Goal: Information Seeking & Learning: Compare options

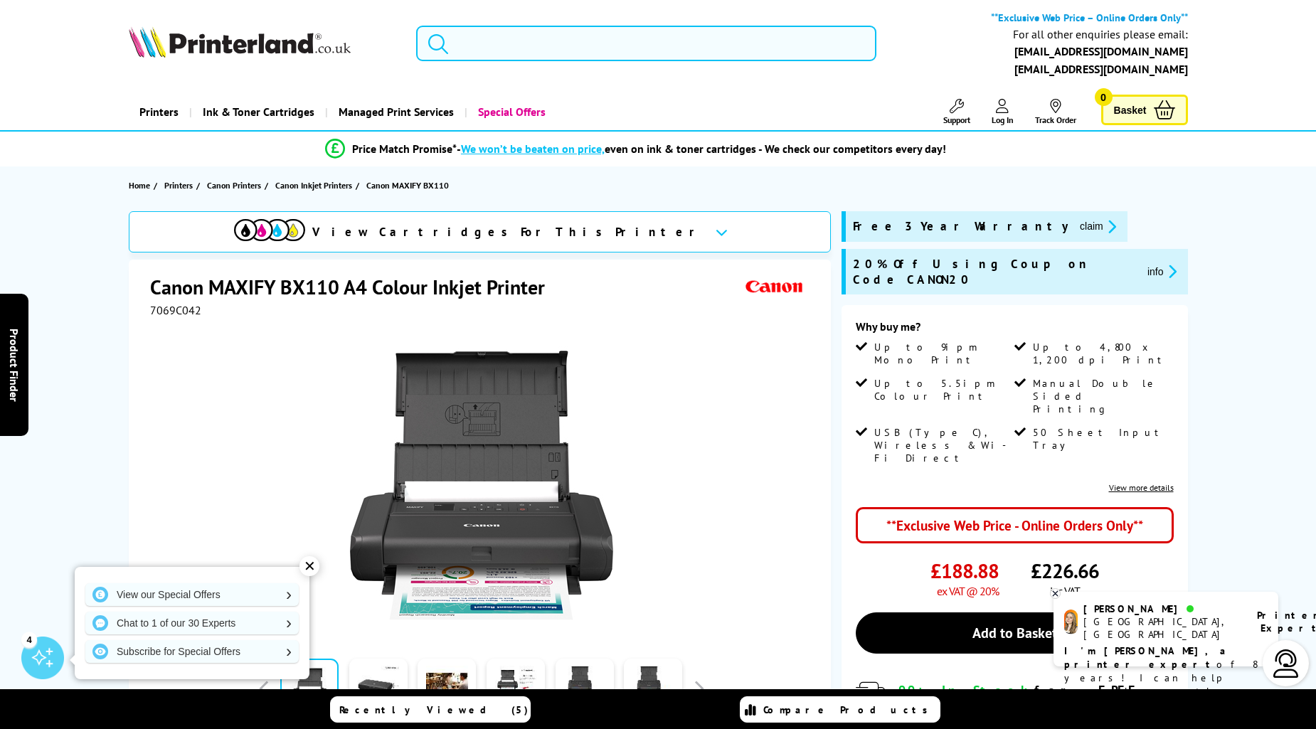
click at [467, 44] on input "search" at bounding box center [646, 44] width 460 height 36
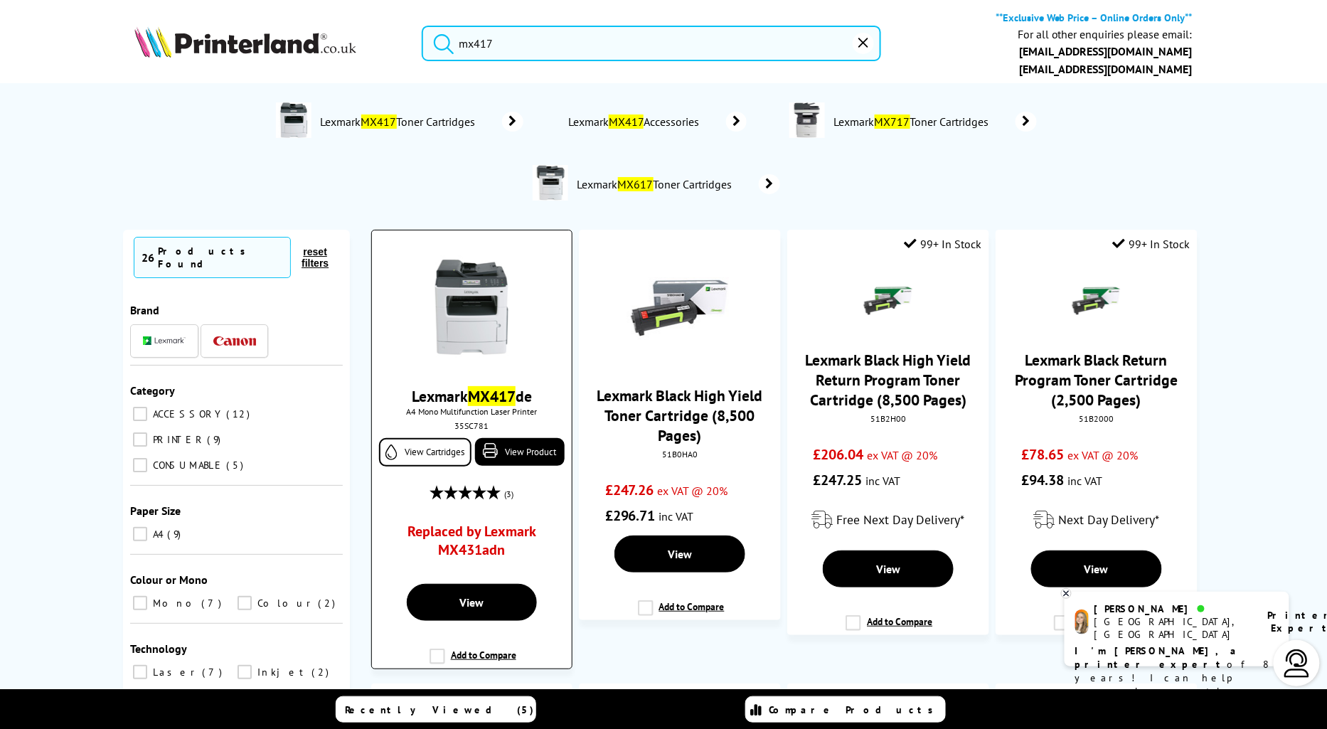
type input "mx417"
click at [451, 407] on span "A4 Mono Multifunction Laser Printer" at bounding box center [472, 411] width 186 height 11
click at [454, 398] on link "Lexmark MX417 de" at bounding box center [472, 396] width 120 height 20
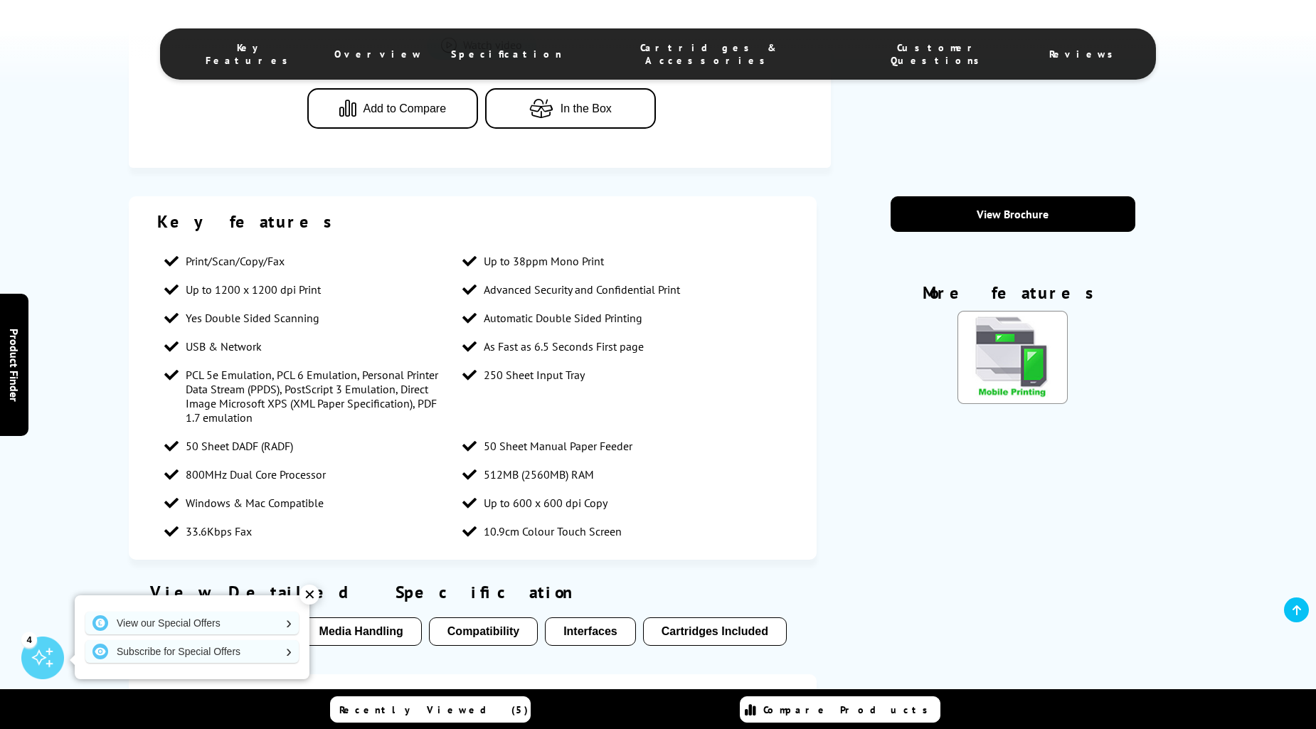
scroll to position [790, 0]
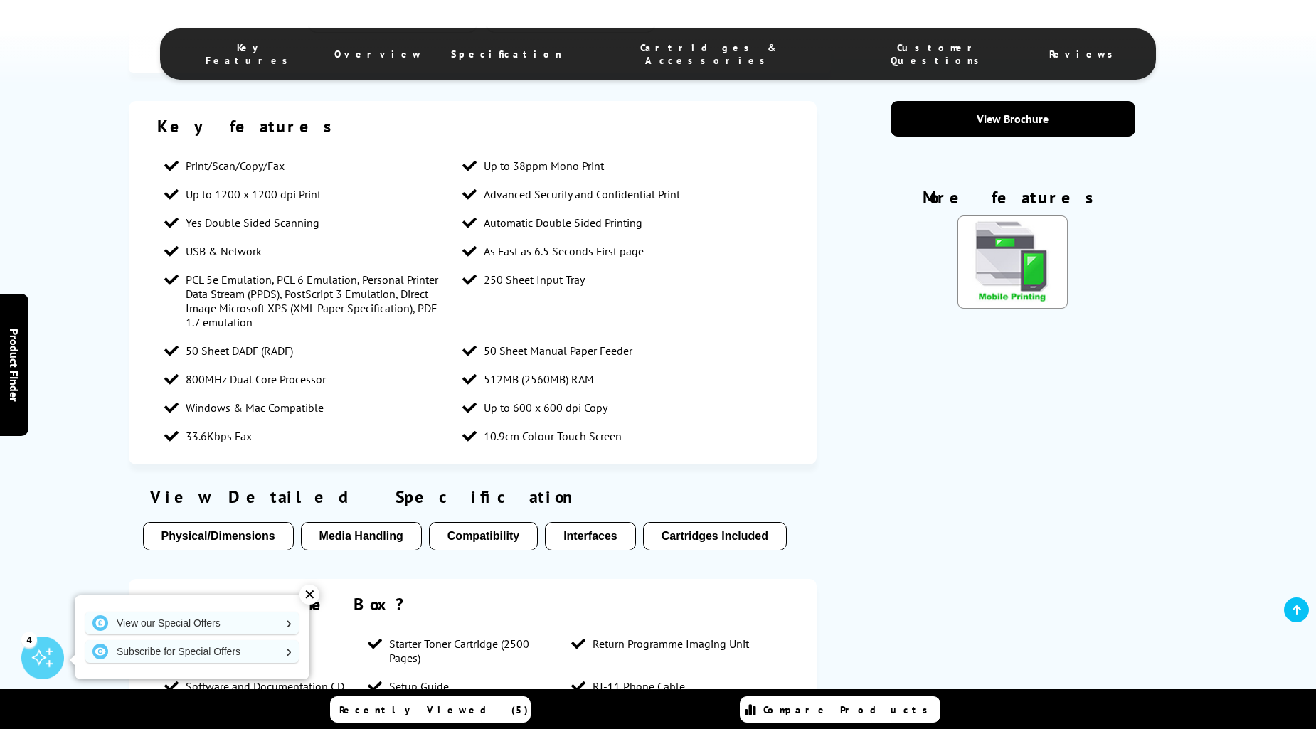
click at [699, 47] on span "Cartridges & Accessories" at bounding box center [709, 54] width 238 height 26
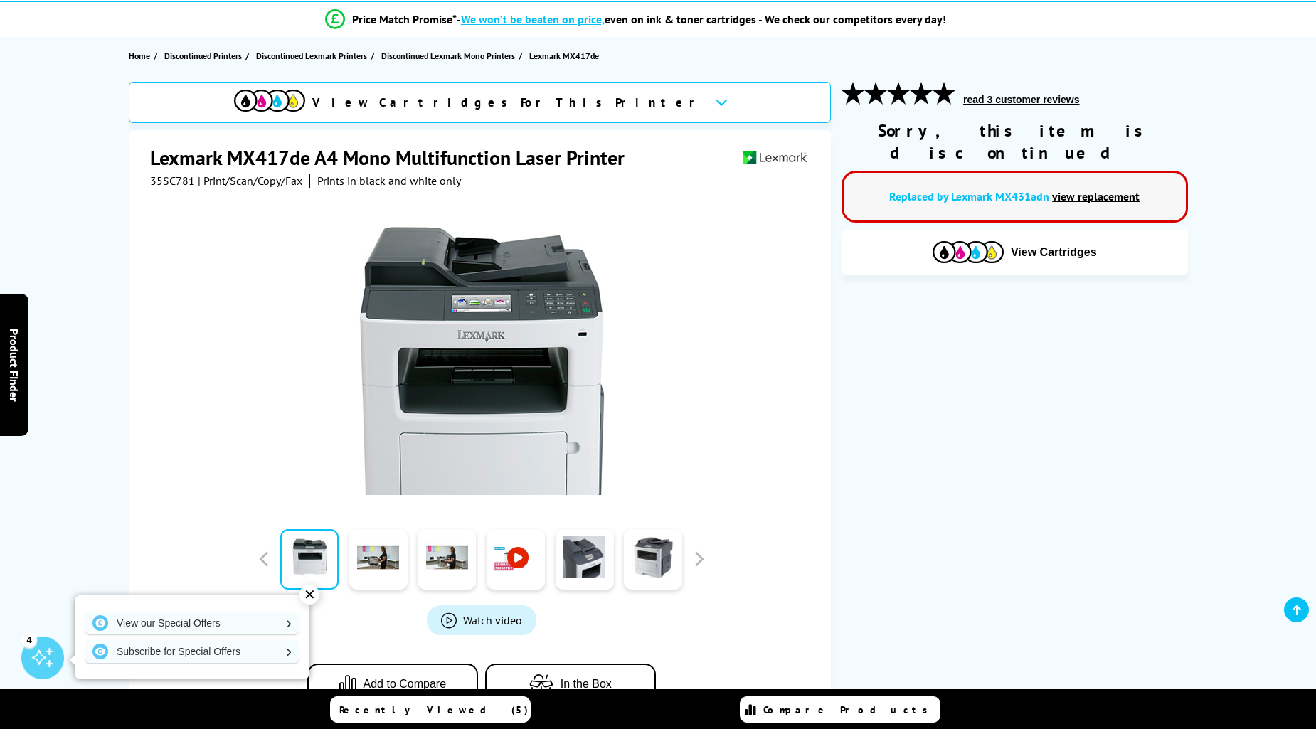
scroll to position [132, 0]
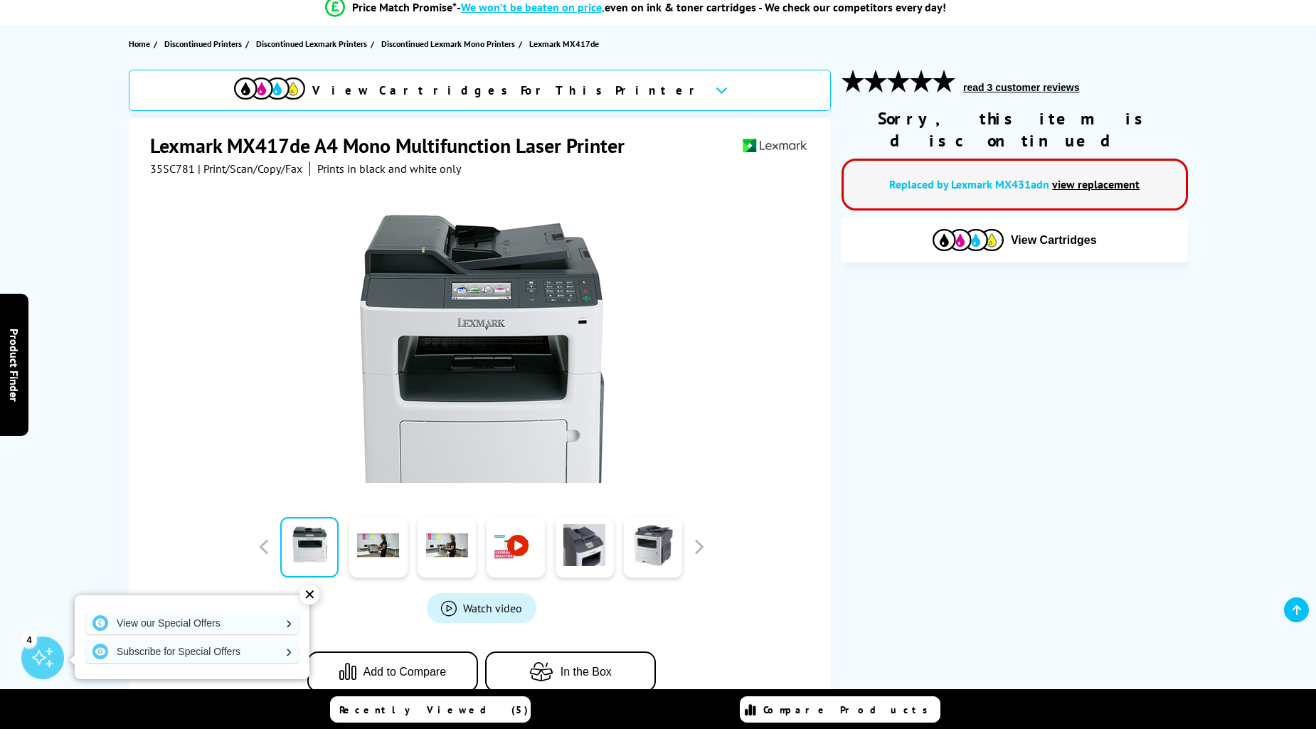
click at [1137, 177] on link "view replacement" at bounding box center [1095, 184] width 87 height 14
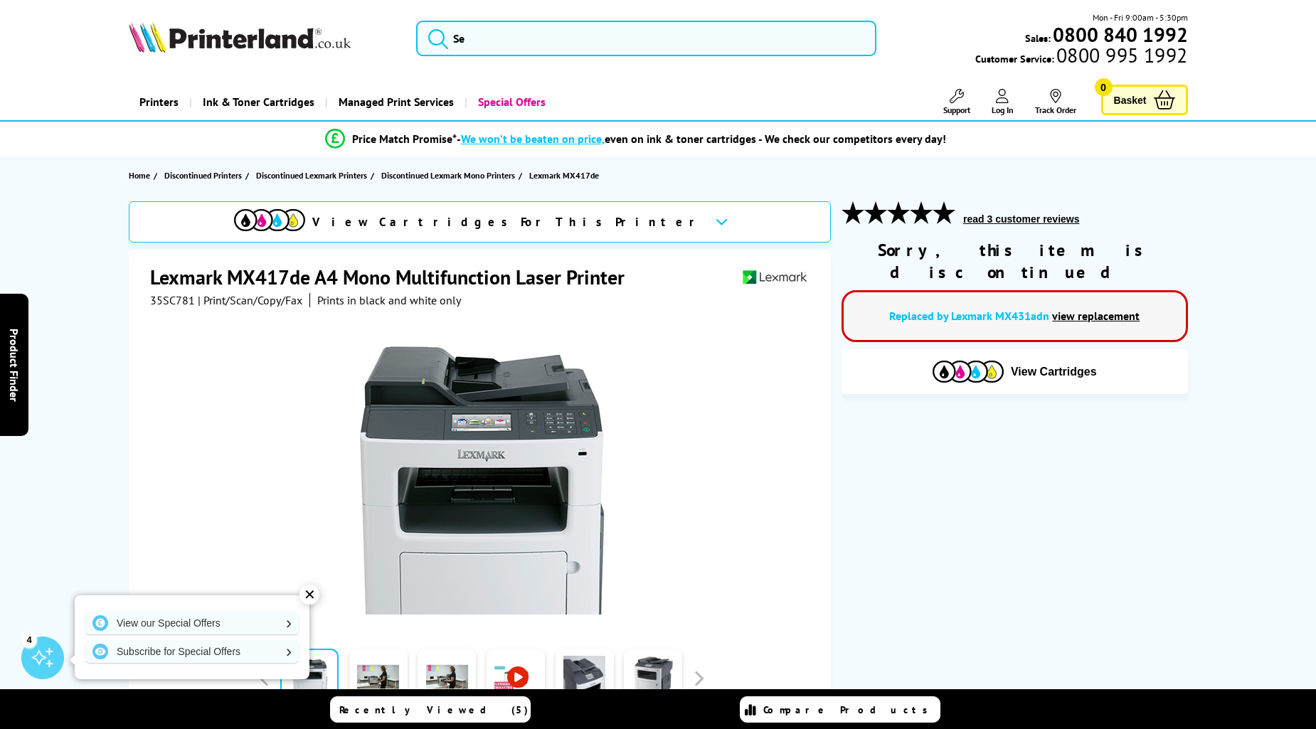
click at [1112, 309] on link "view replacement" at bounding box center [1095, 316] width 87 height 14
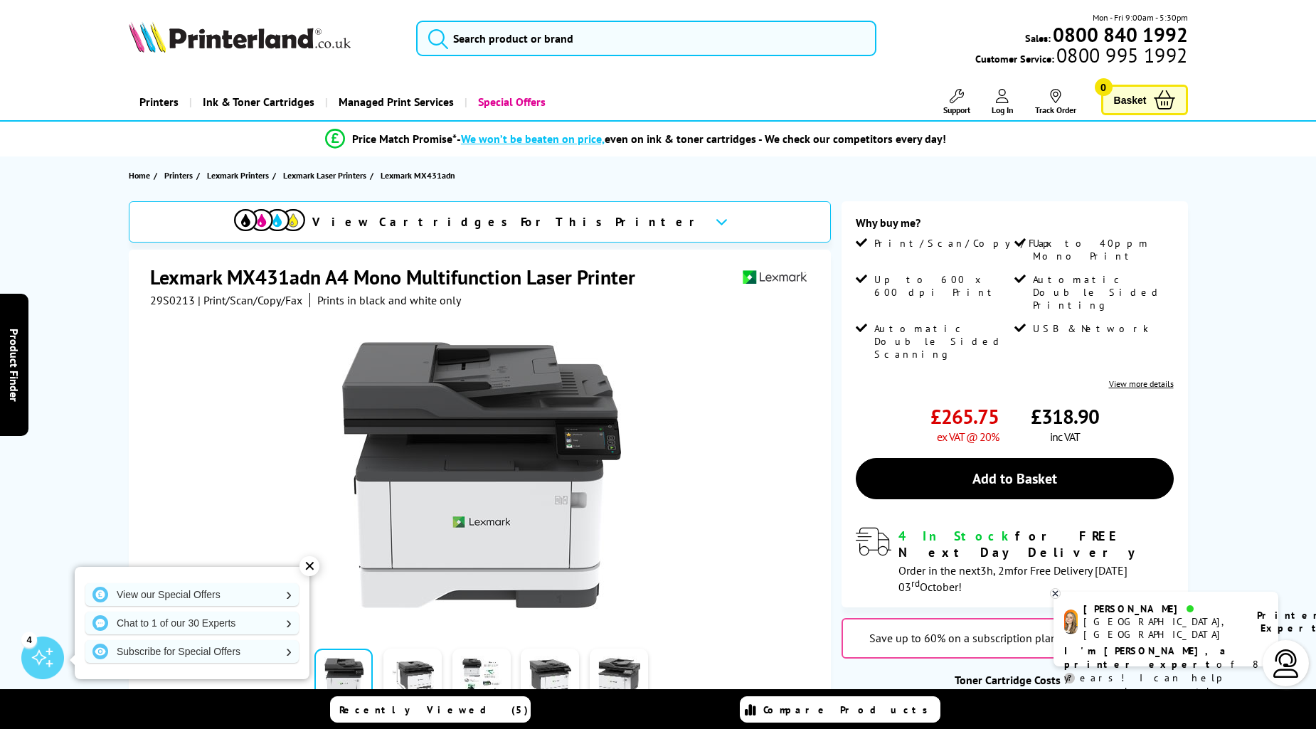
scroll to position [65, 0]
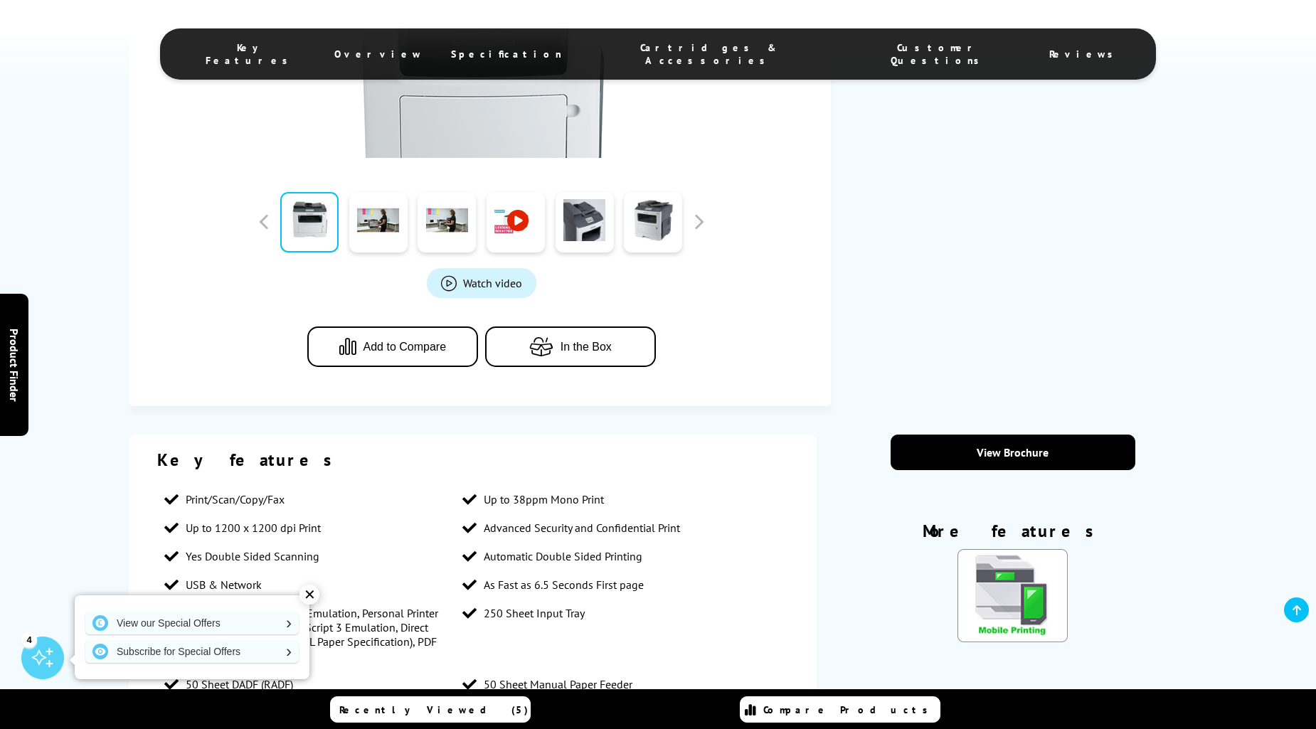
scroll to position [460, 0]
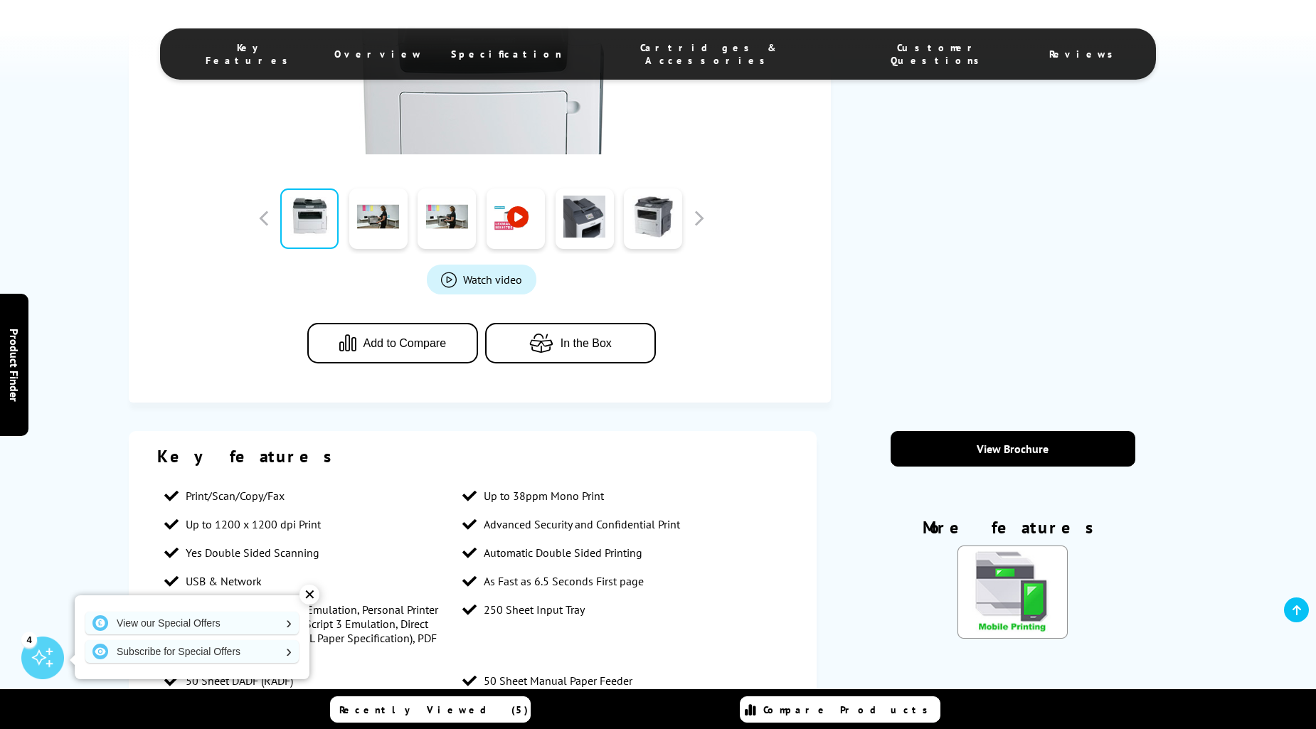
click at [423, 51] on span "Overview" at bounding box center [378, 54] width 88 height 13
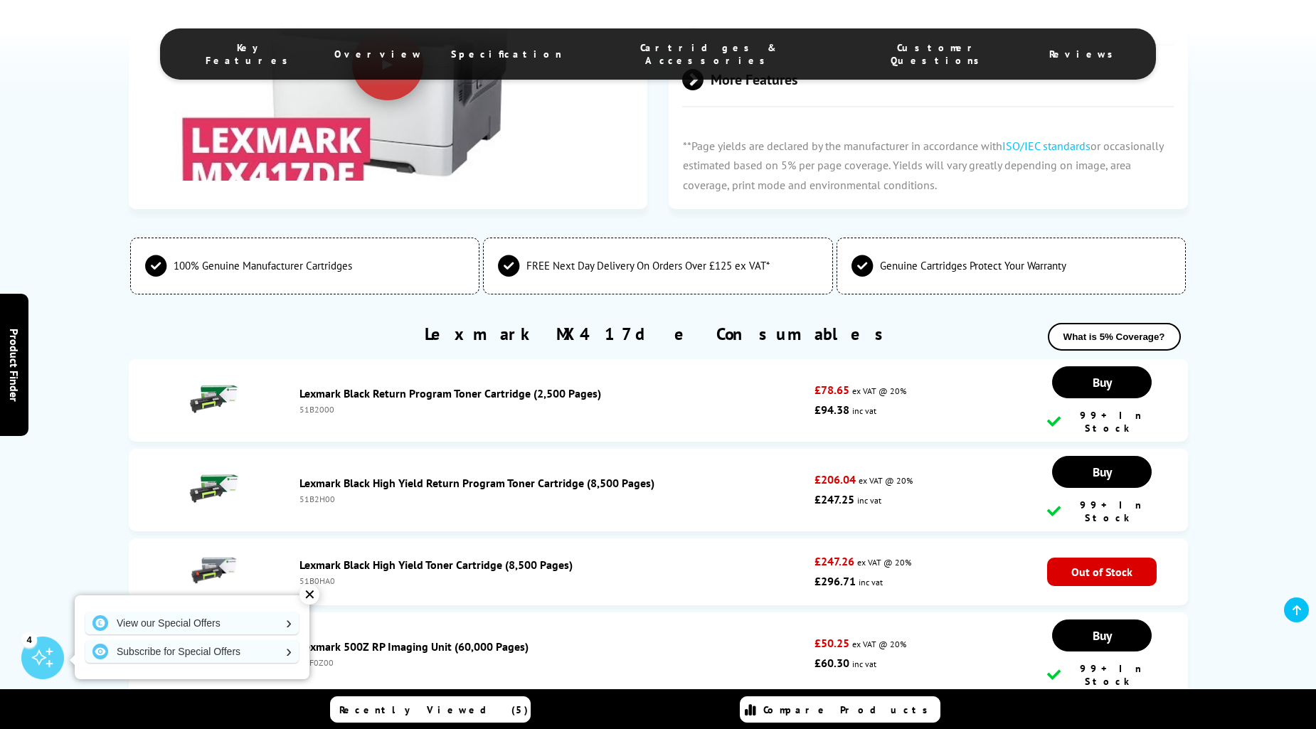
scroll to position [2871, 0]
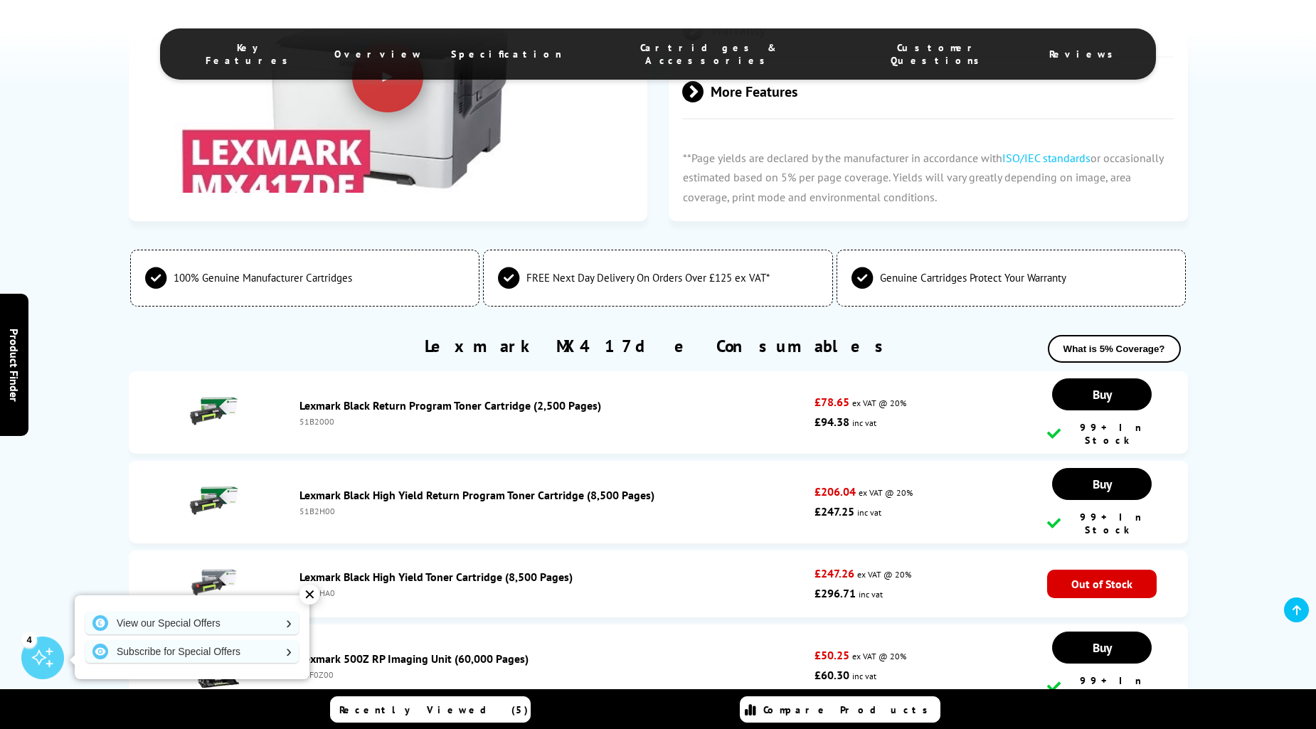
drag, startPoint x: 341, startPoint y: 507, endPoint x: 301, endPoint y: 502, distance: 40.9
click at [301, 506] on div "51B2H00" at bounding box center [553, 511] width 509 height 11
copy div "51B2H00"
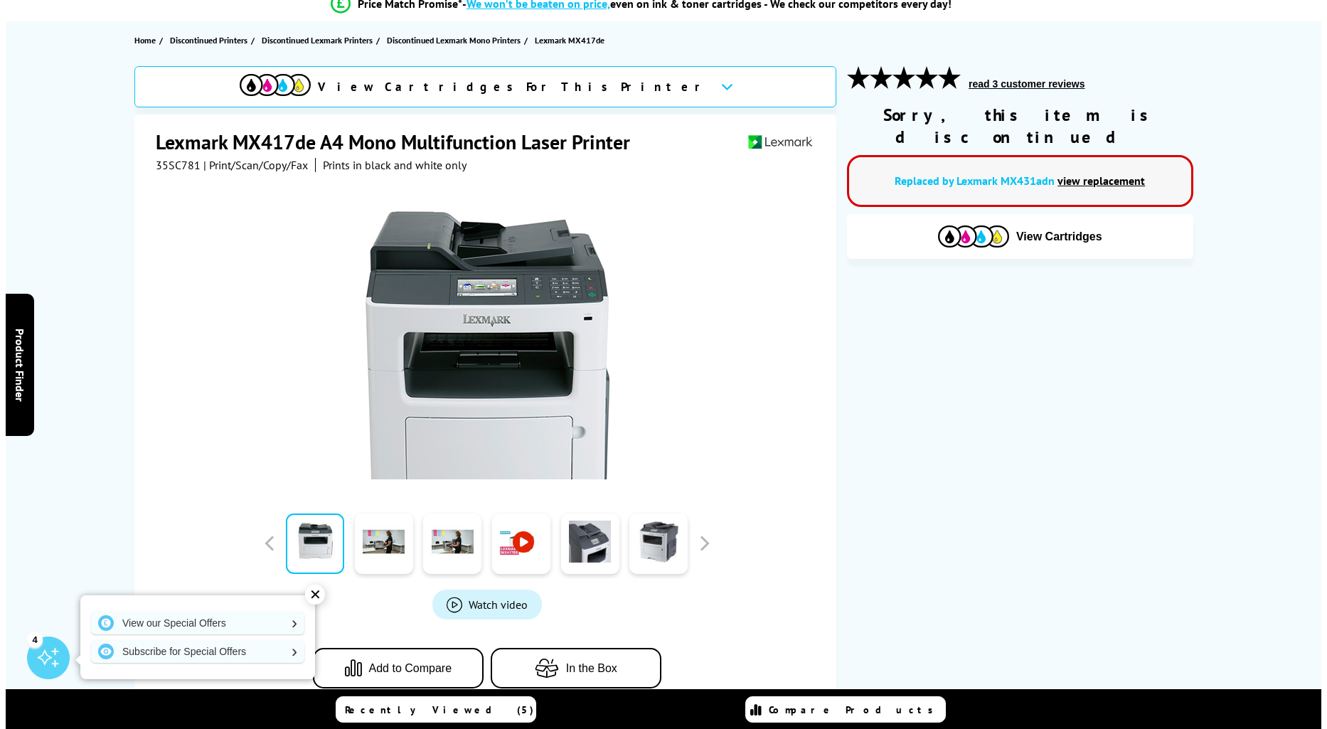
scroll to position [0, 0]
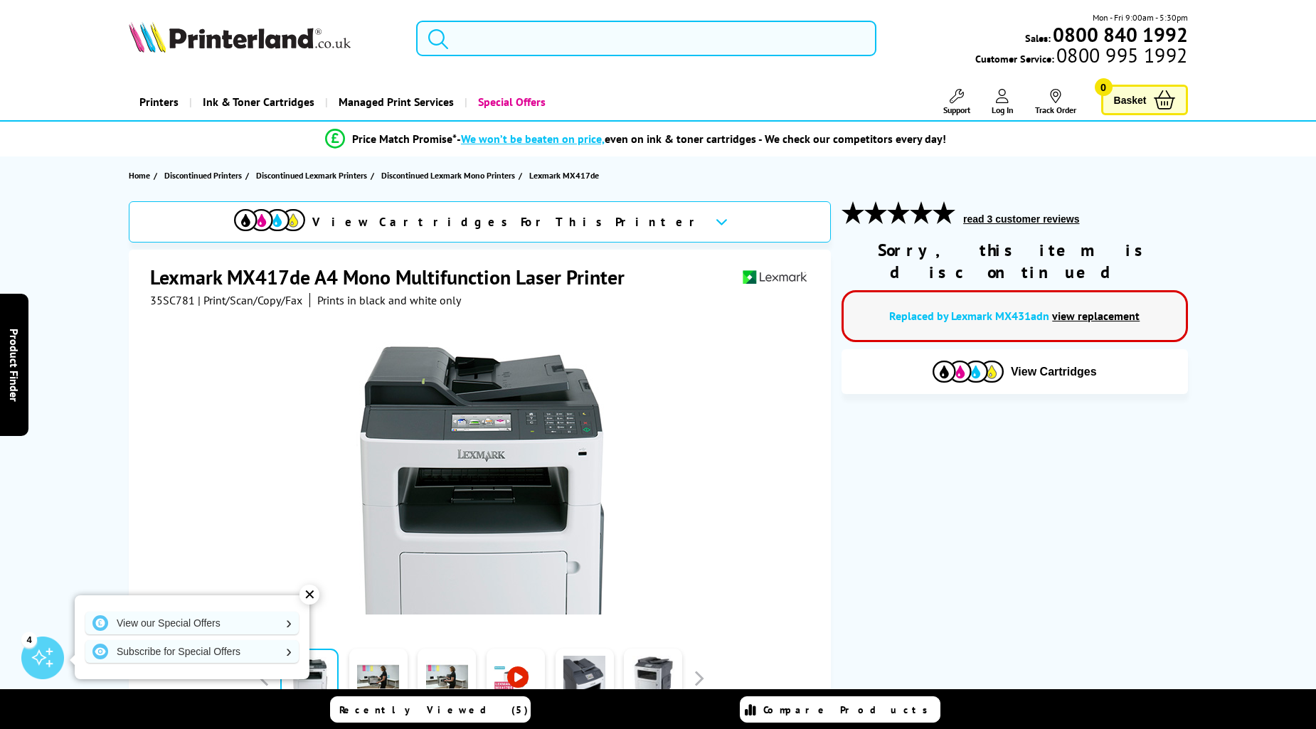
click at [535, 36] on input "search" at bounding box center [646, 39] width 460 height 36
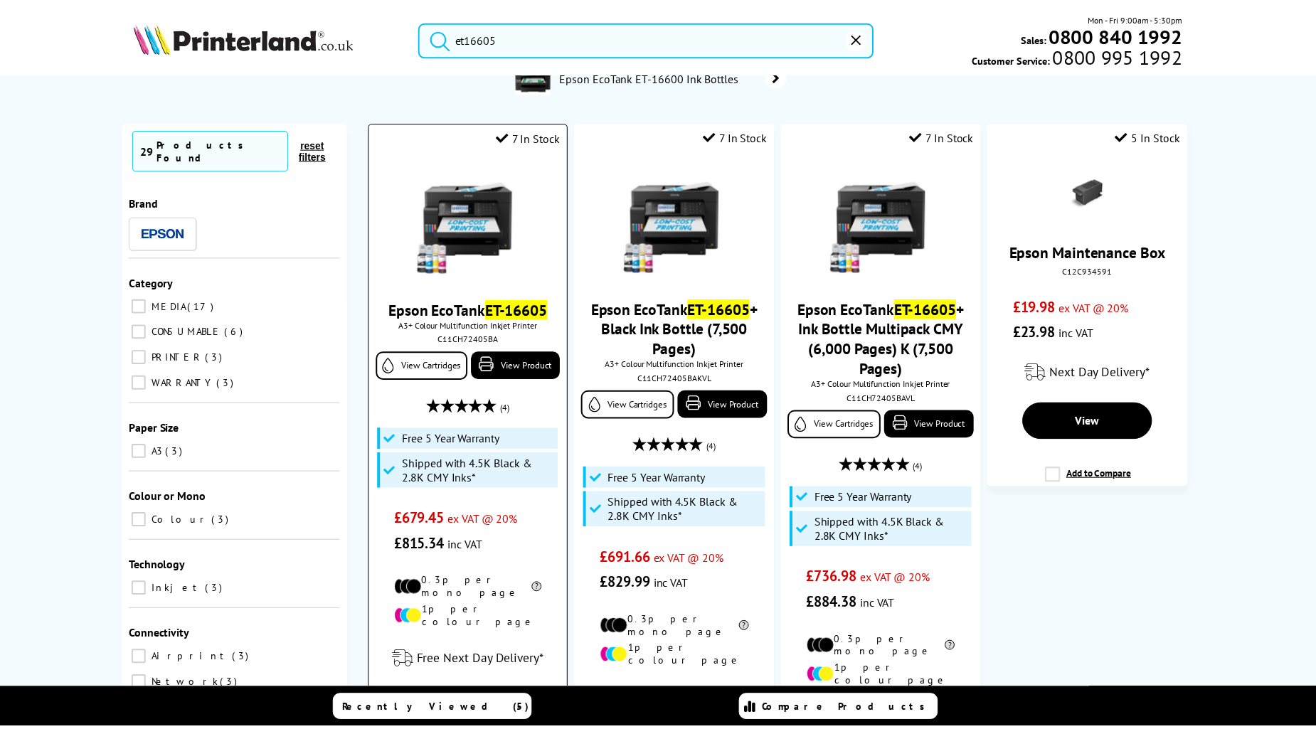
scroll to position [65, 0]
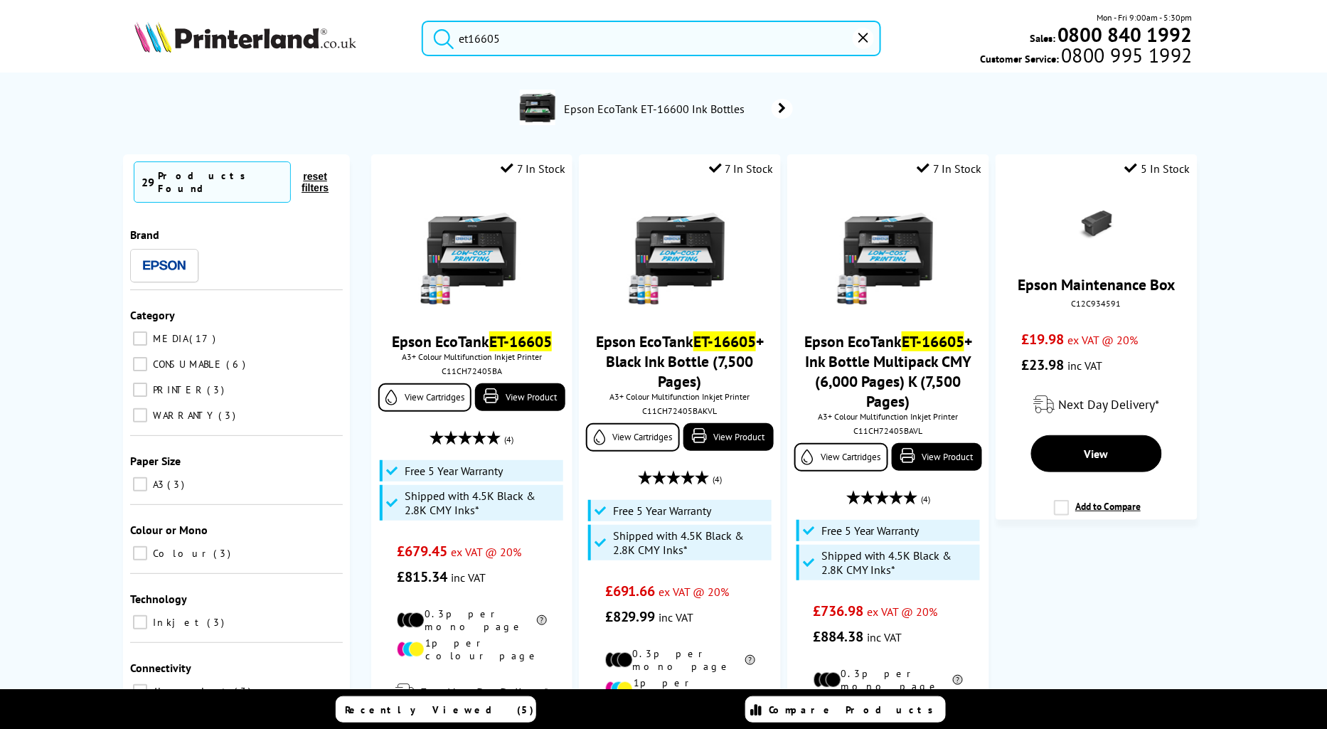
drag, startPoint x: 512, startPoint y: 43, endPoint x: 437, endPoint y: 41, distance: 74.7
click at [437, 41] on form "et16605" at bounding box center [652, 39] width 460 height 36
type input "et16605"
click at [861, 38] on icon "reset" at bounding box center [864, 38] width 10 height 10
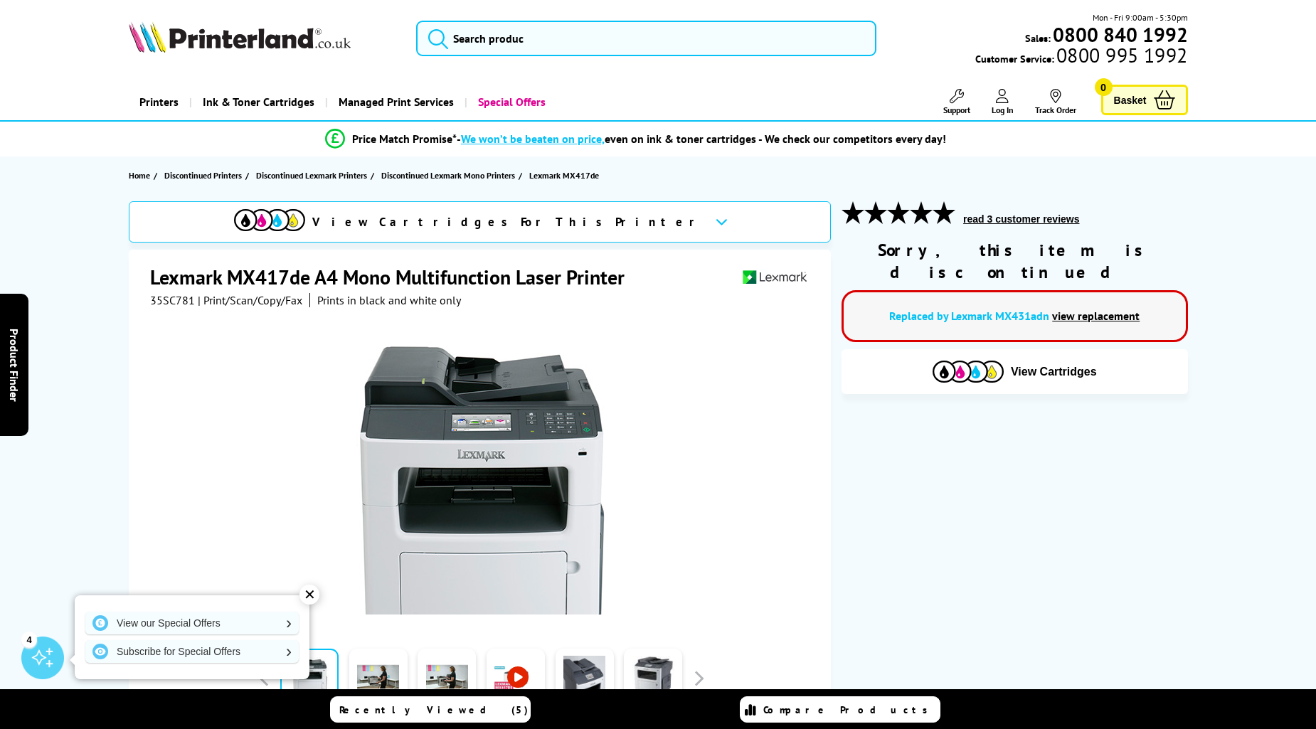
click at [157, 108] on link "Printers" at bounding box center [159, 102] width 60 height 36
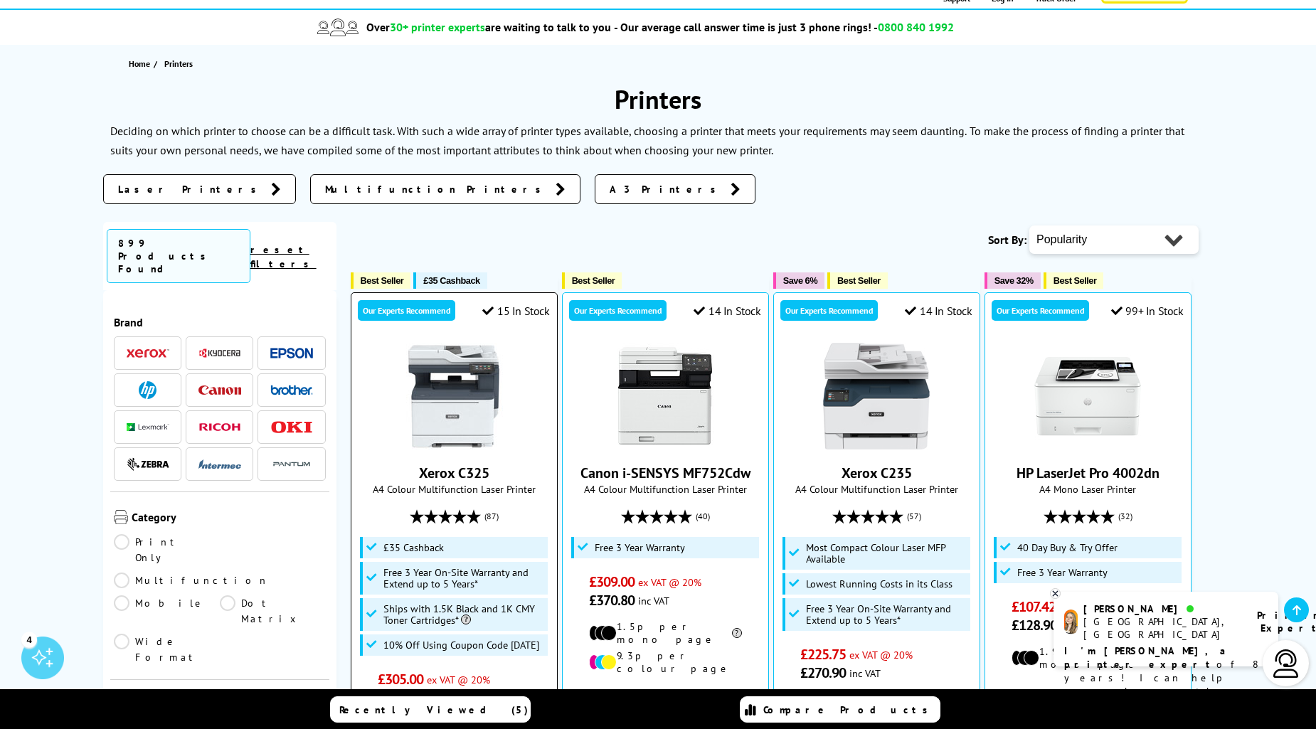
scroll to position [132, 0]
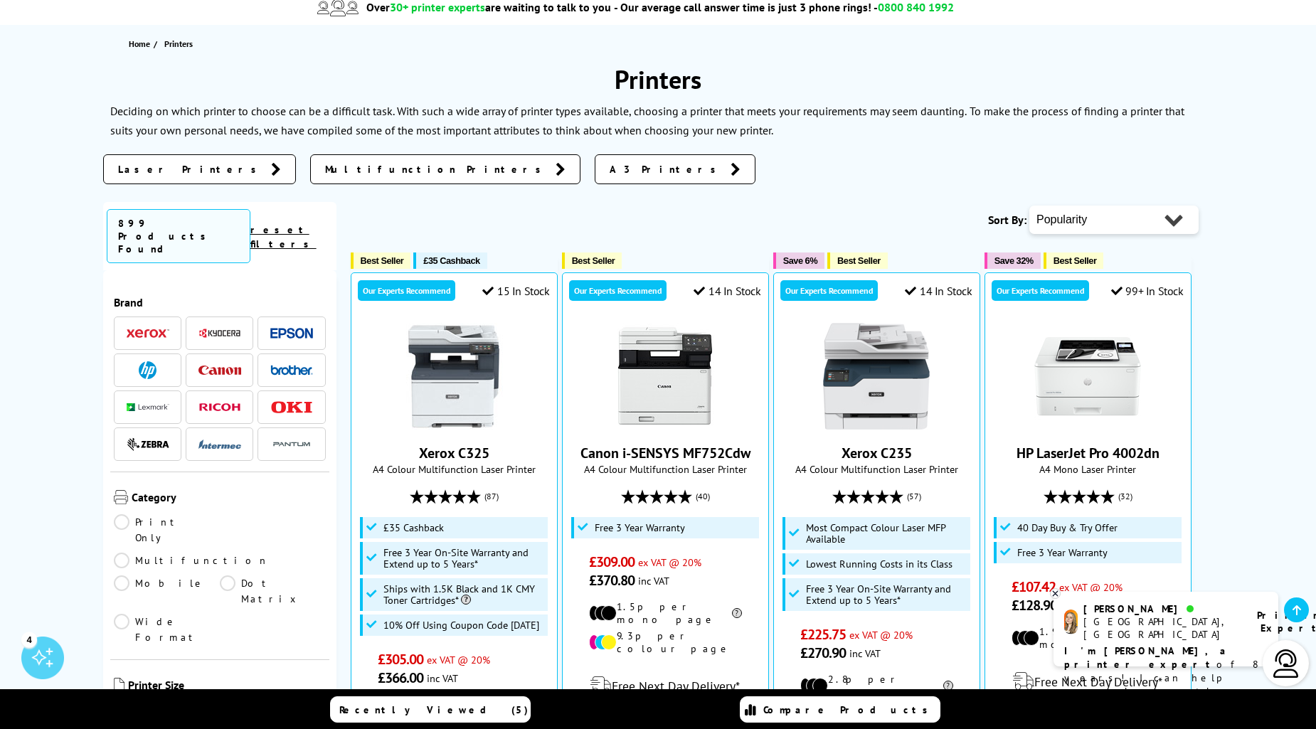
click at [147, 329] on img at bounding box center [148, 334] width 43 height 10
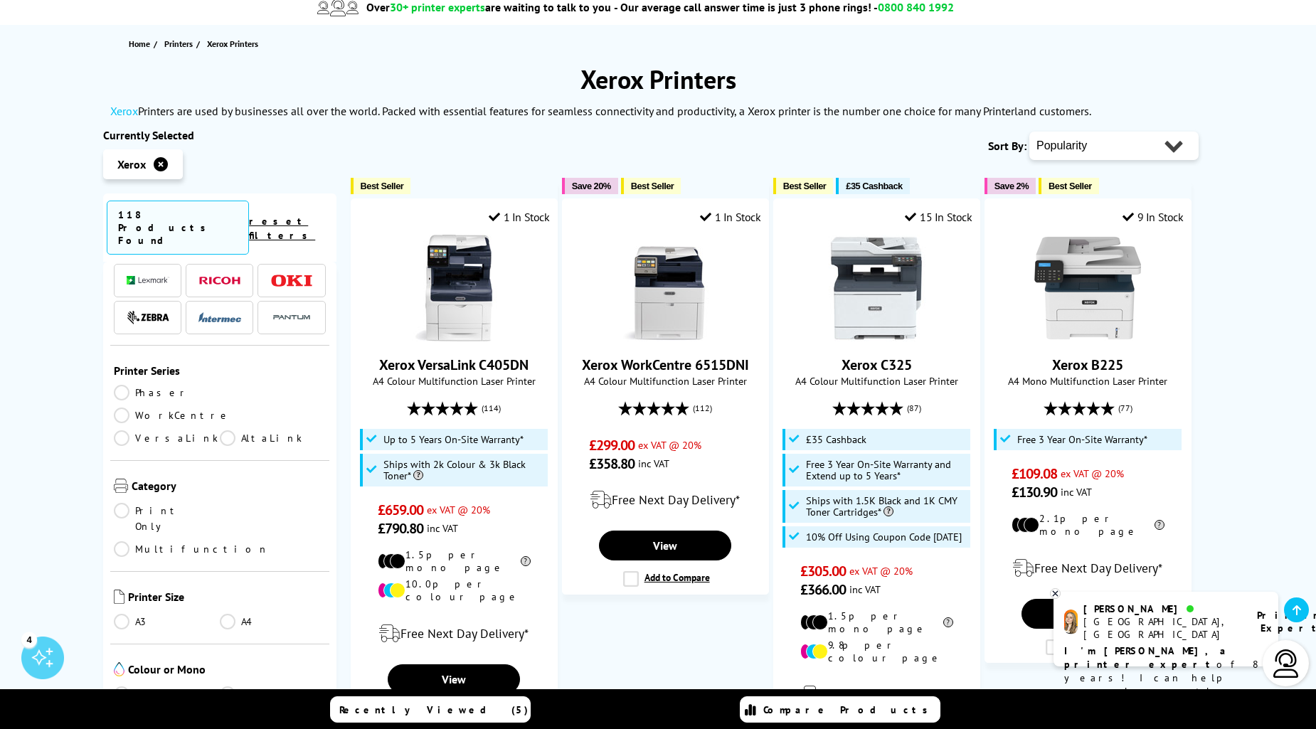
scroll to position [132, 0]
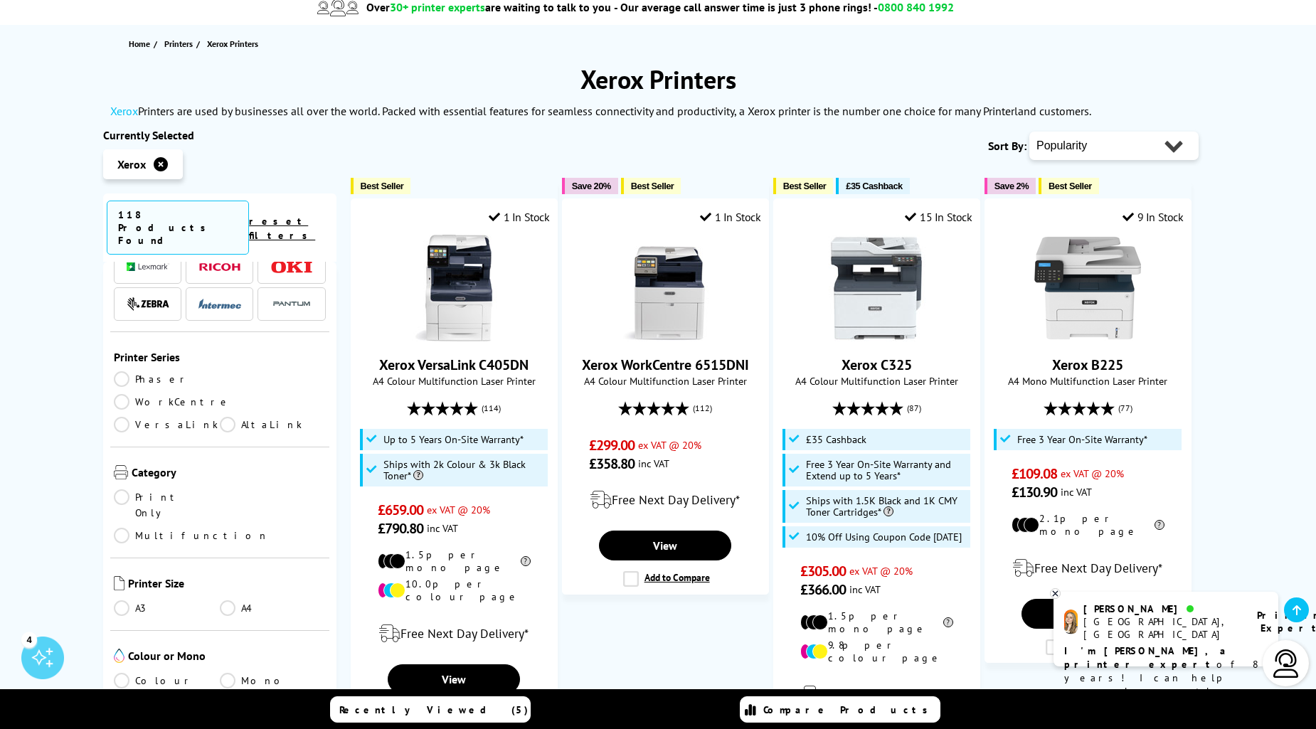
click at [225, 528] on link "Multifunction" at bounding box center [191, 536] width 155 height 16
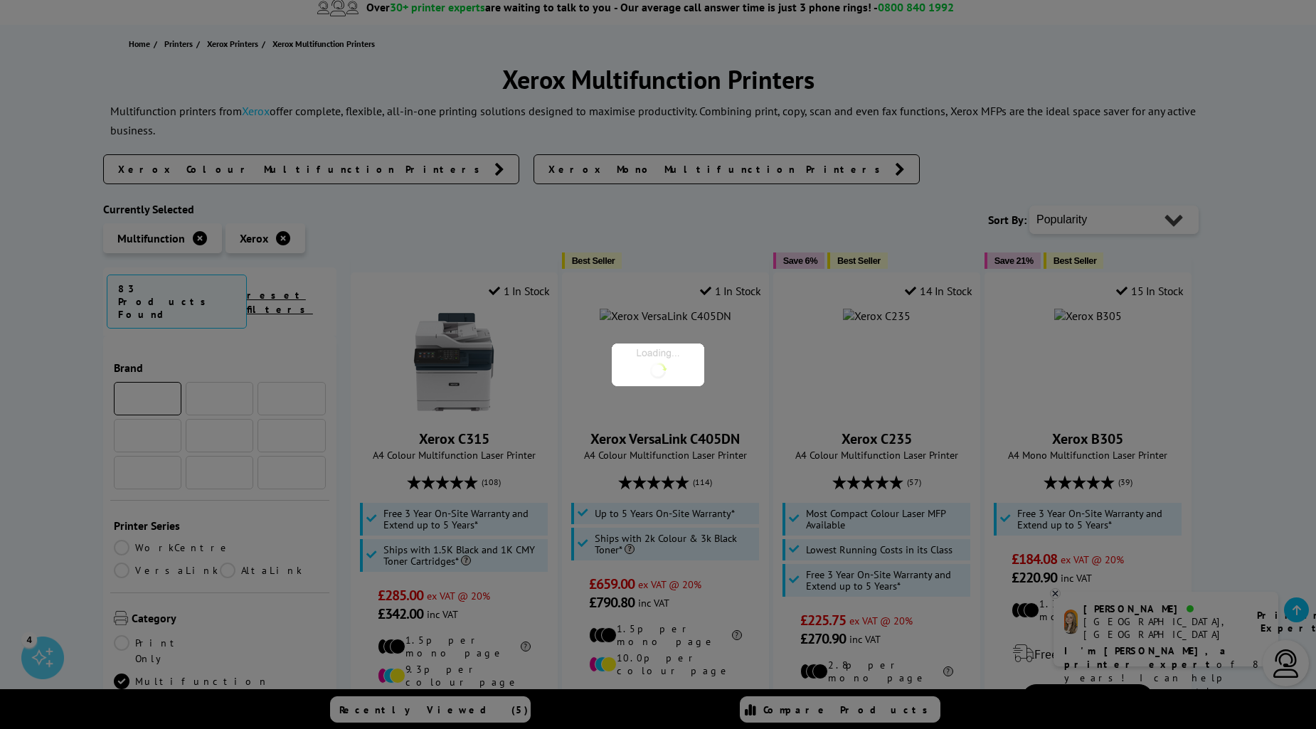
scroll to position [132, 0]
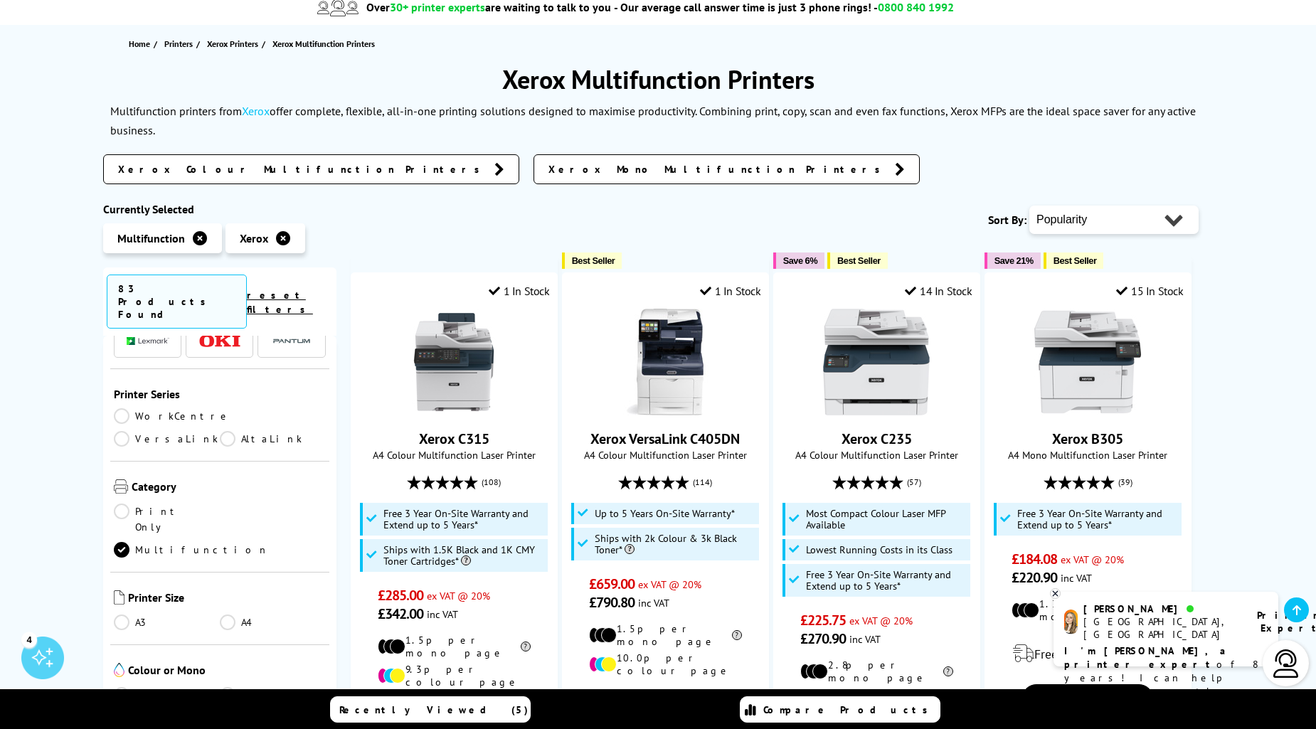
click at [228, 687] on link "Mono" at bounding box center [273, 695] width 106 height 16
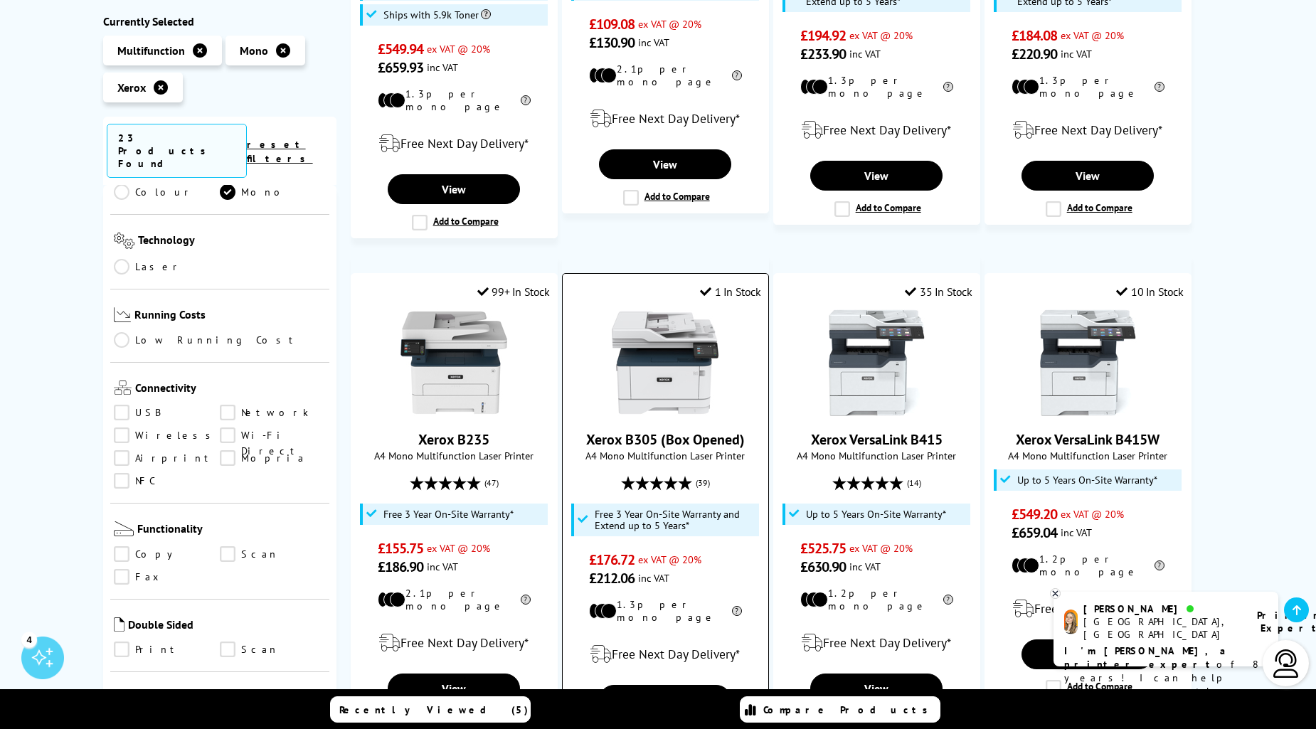
scroll to position [593, 0]
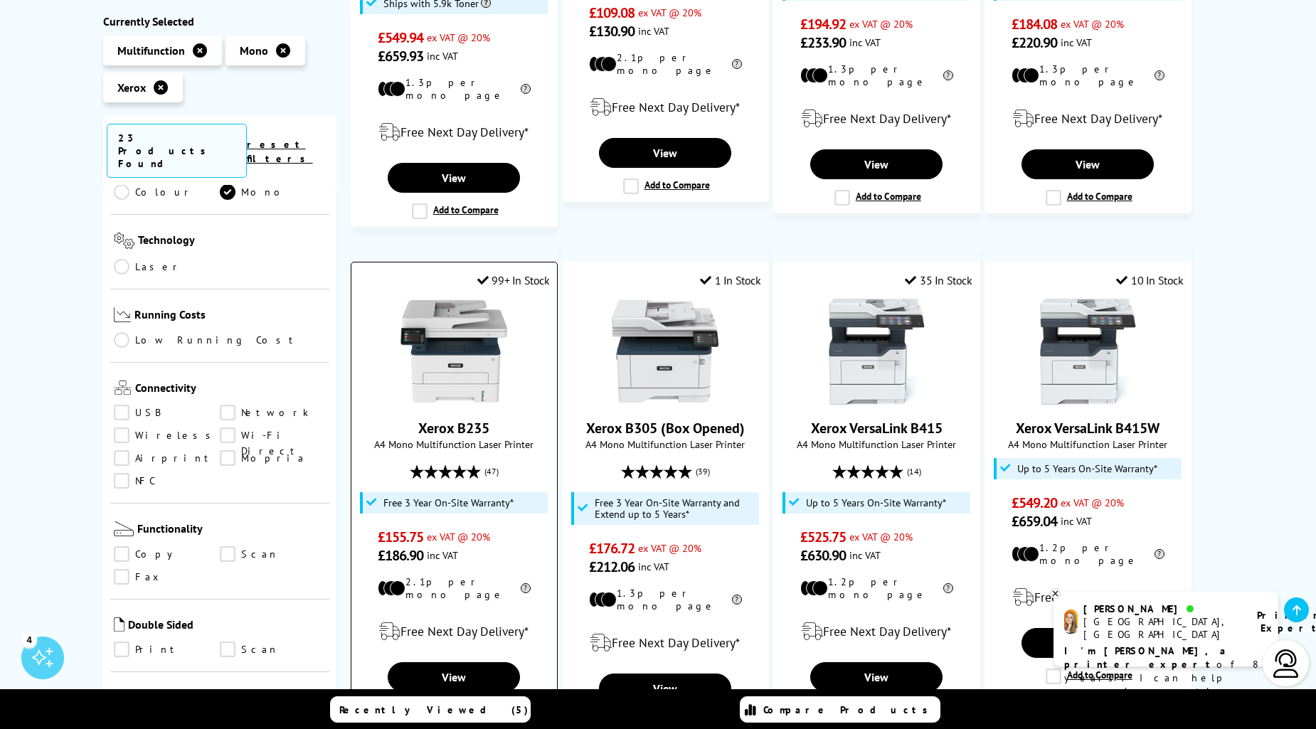
click at [440, 419] on link "Xerox B235" at bounding box center [453, 428] width 71 height 18
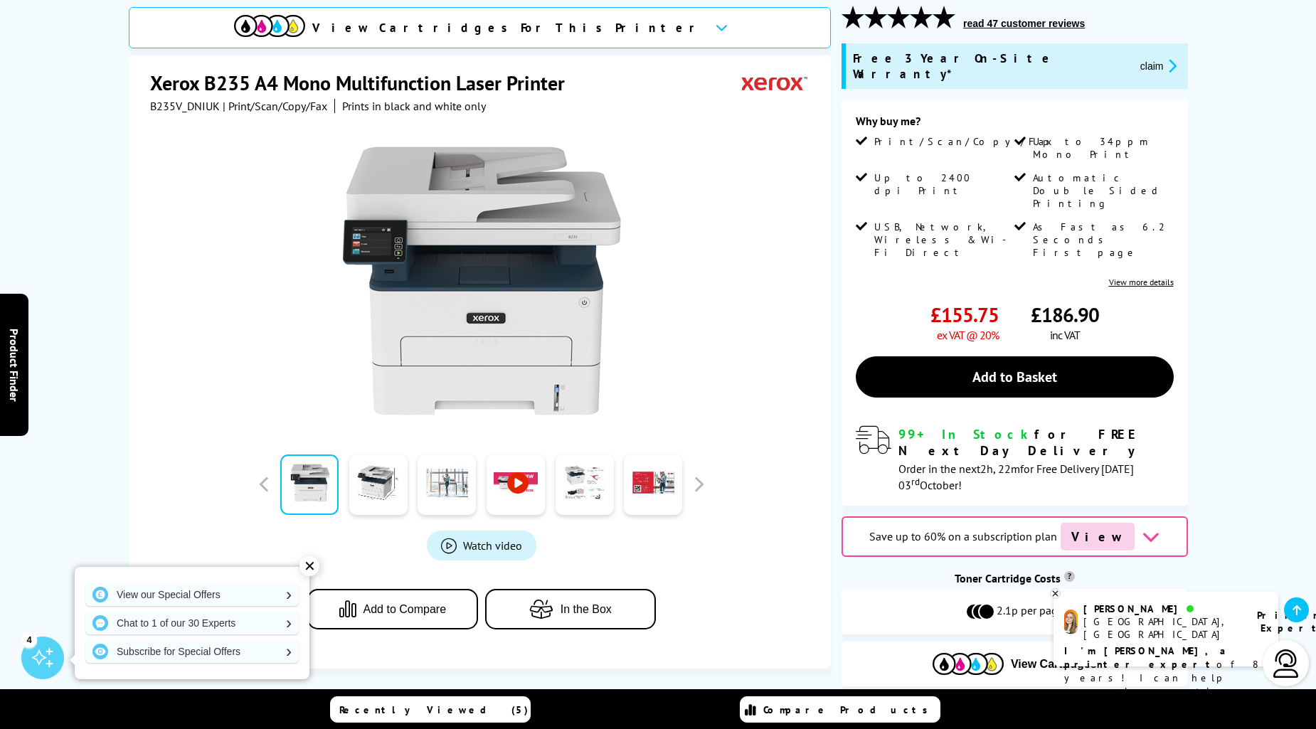
scroll to position [197, 0]
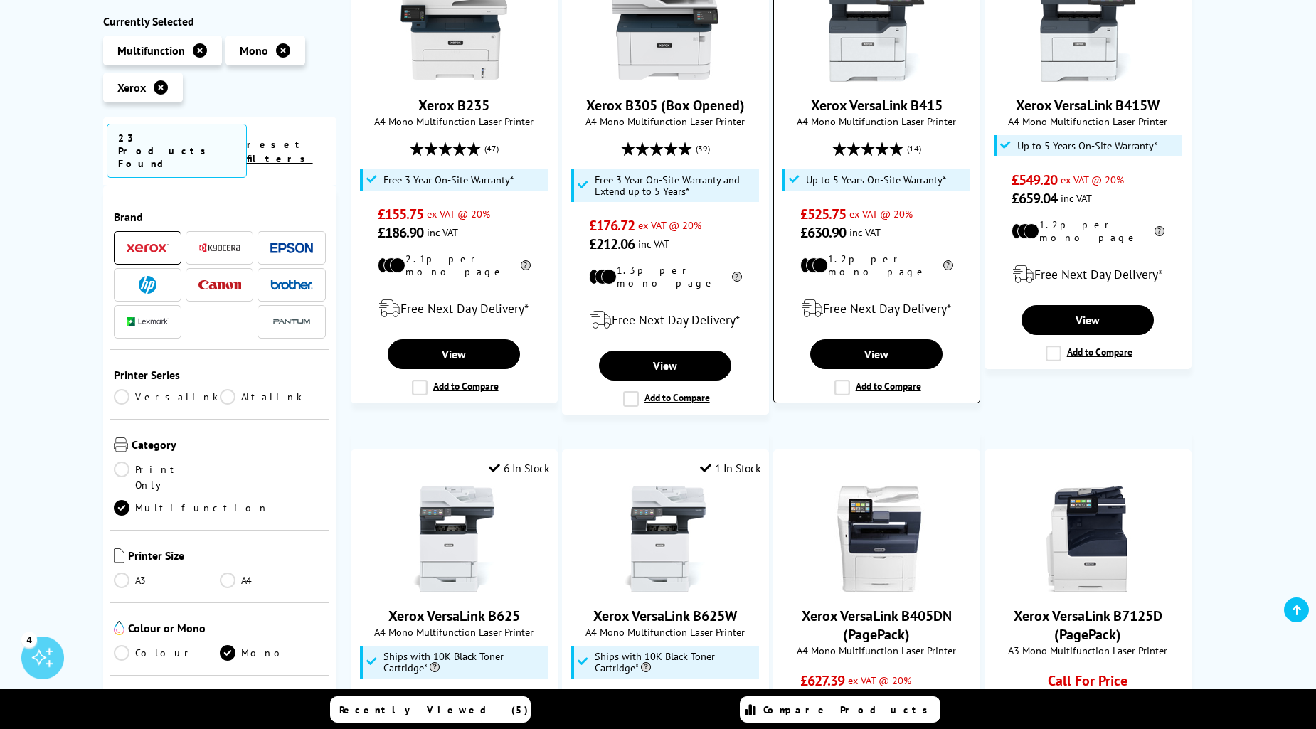
scroll to position [805, 0]
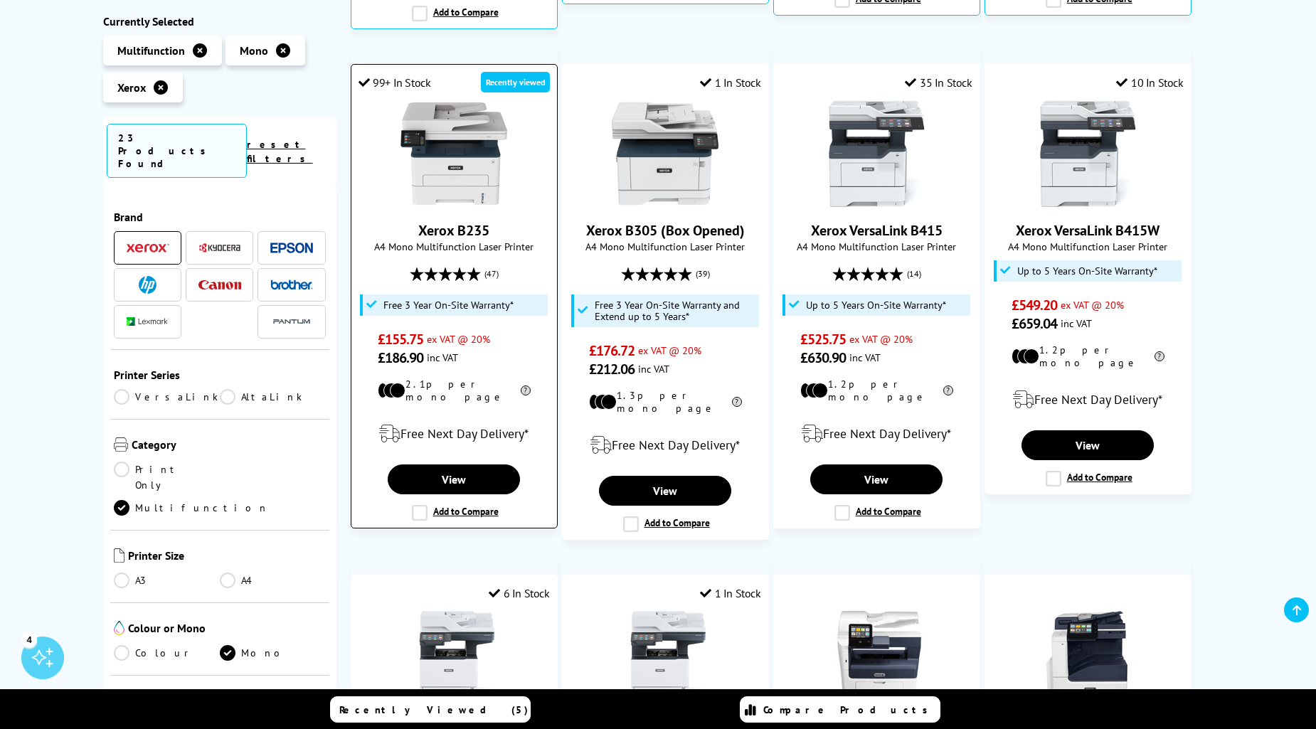
click at [432, 221] on link "Xerox B235" at bounding box center [453, 230] width 71 height 18
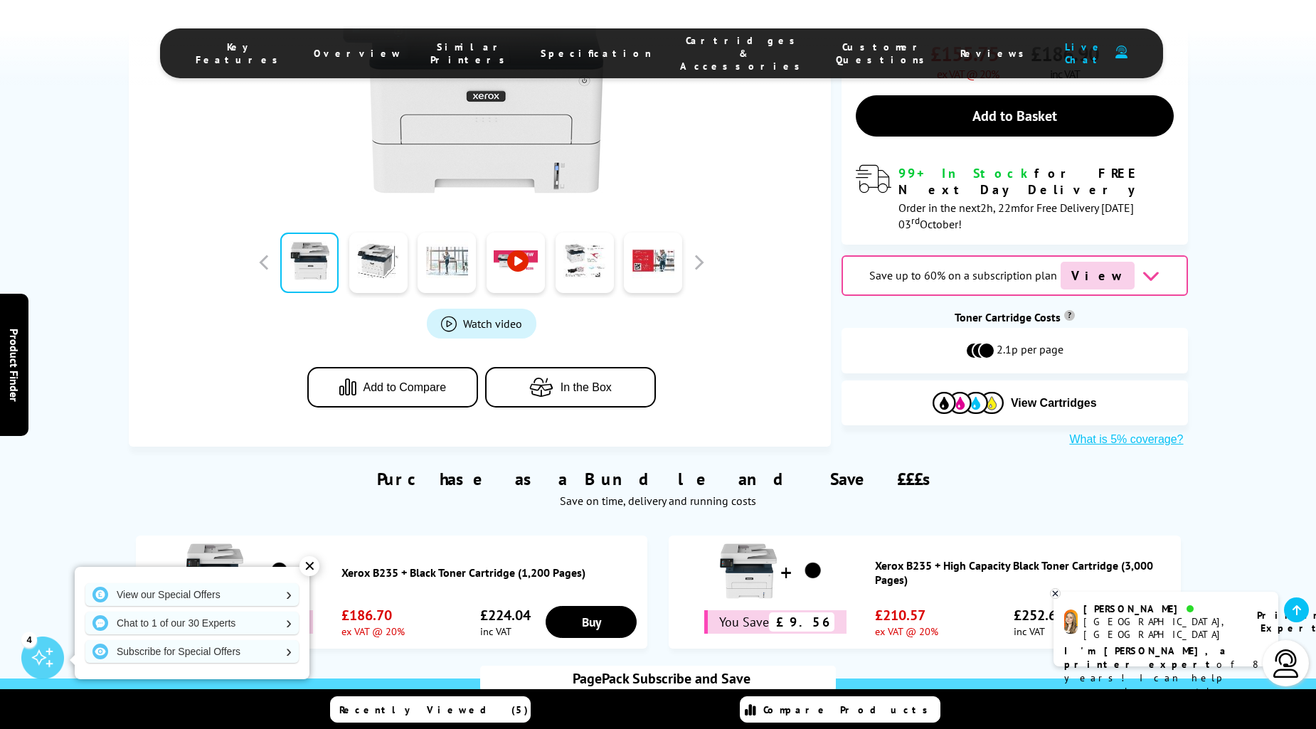
scroll to position [460, 0]
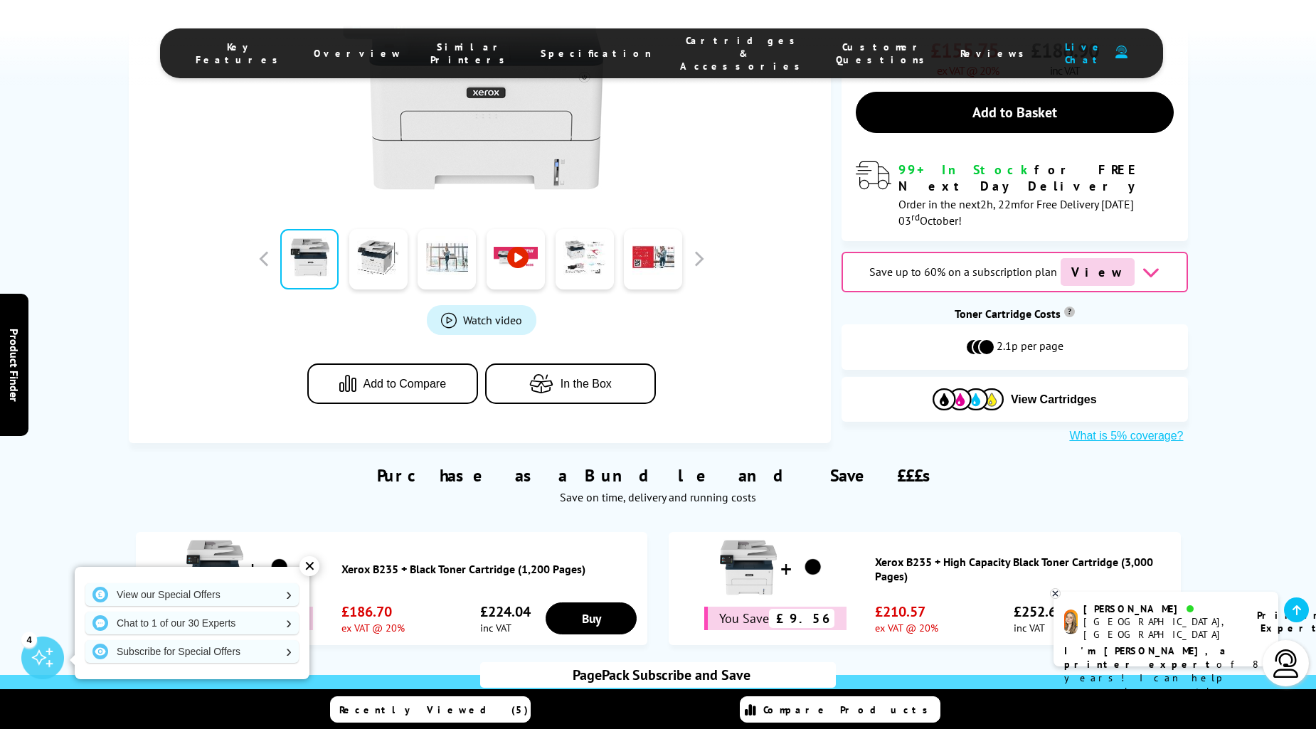
click at [706, 47] on span "Cartridges & Accessories" at bounding box center [743, 53] width 127 height 38
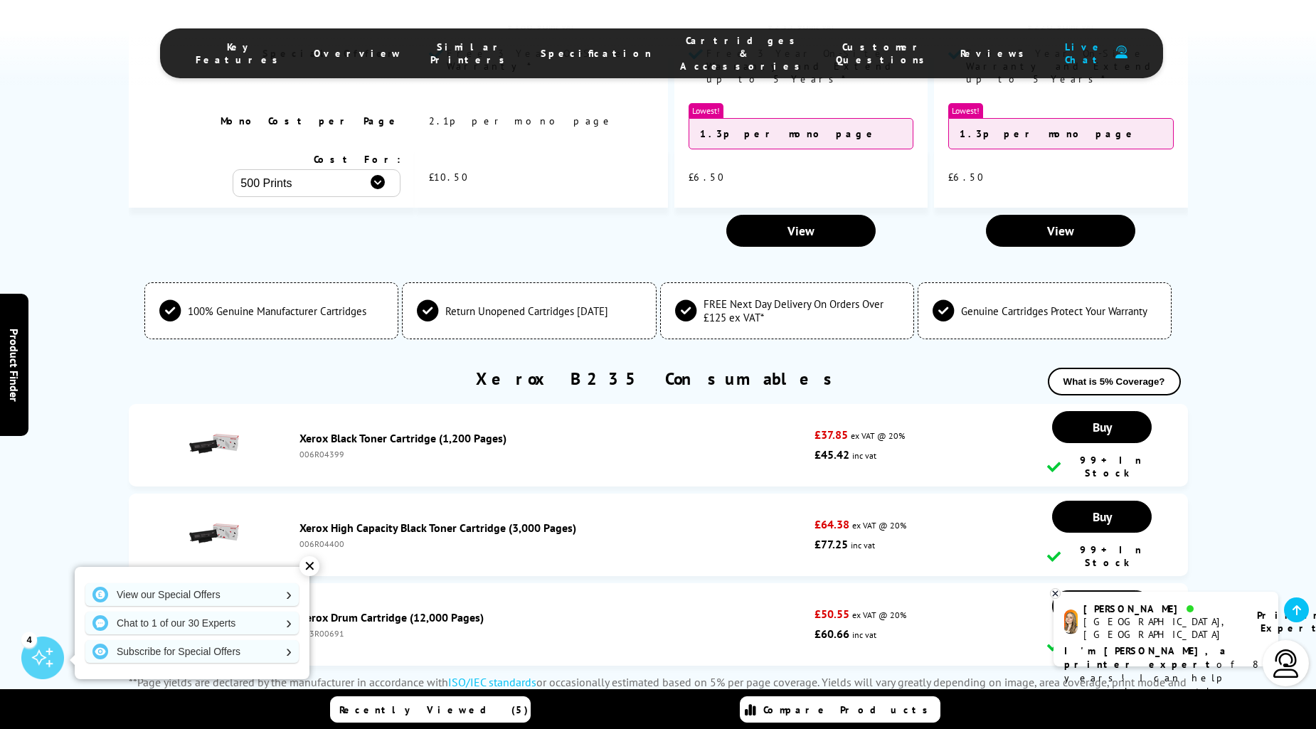
scroll to position [4483, 0]
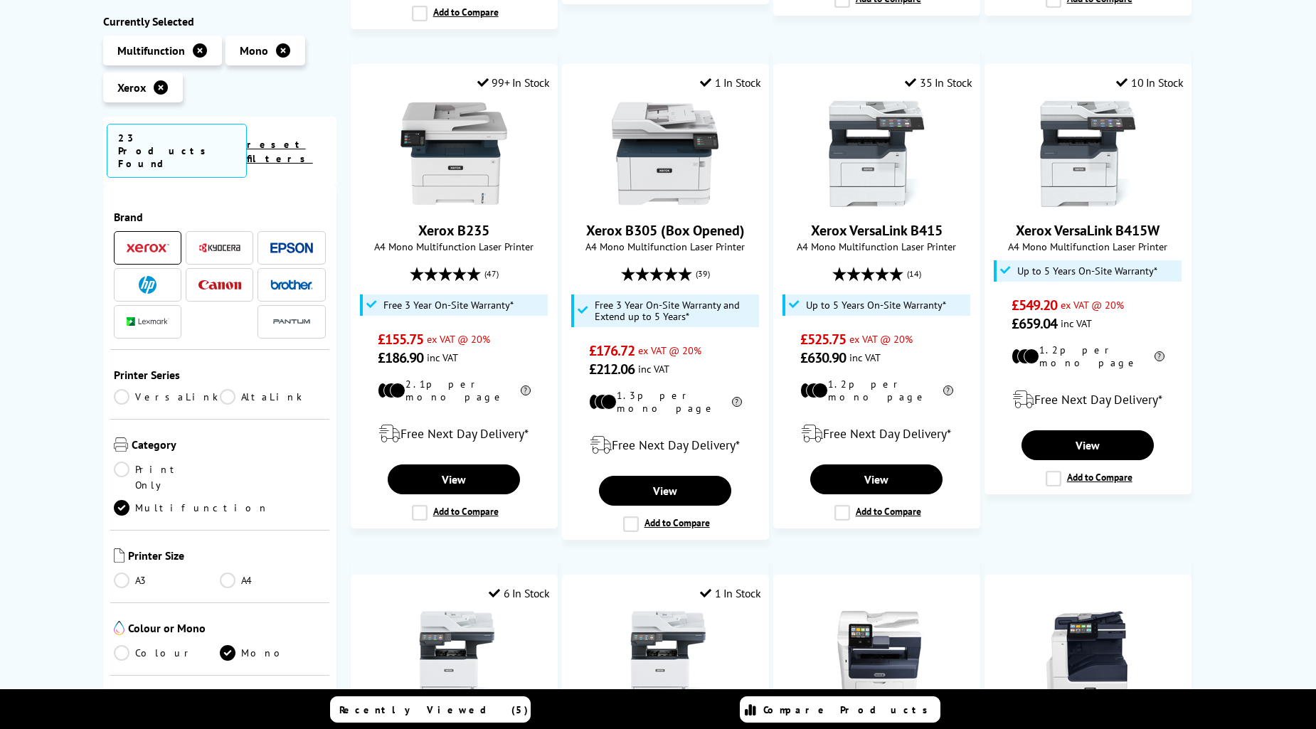
scroll to position [805, 0]
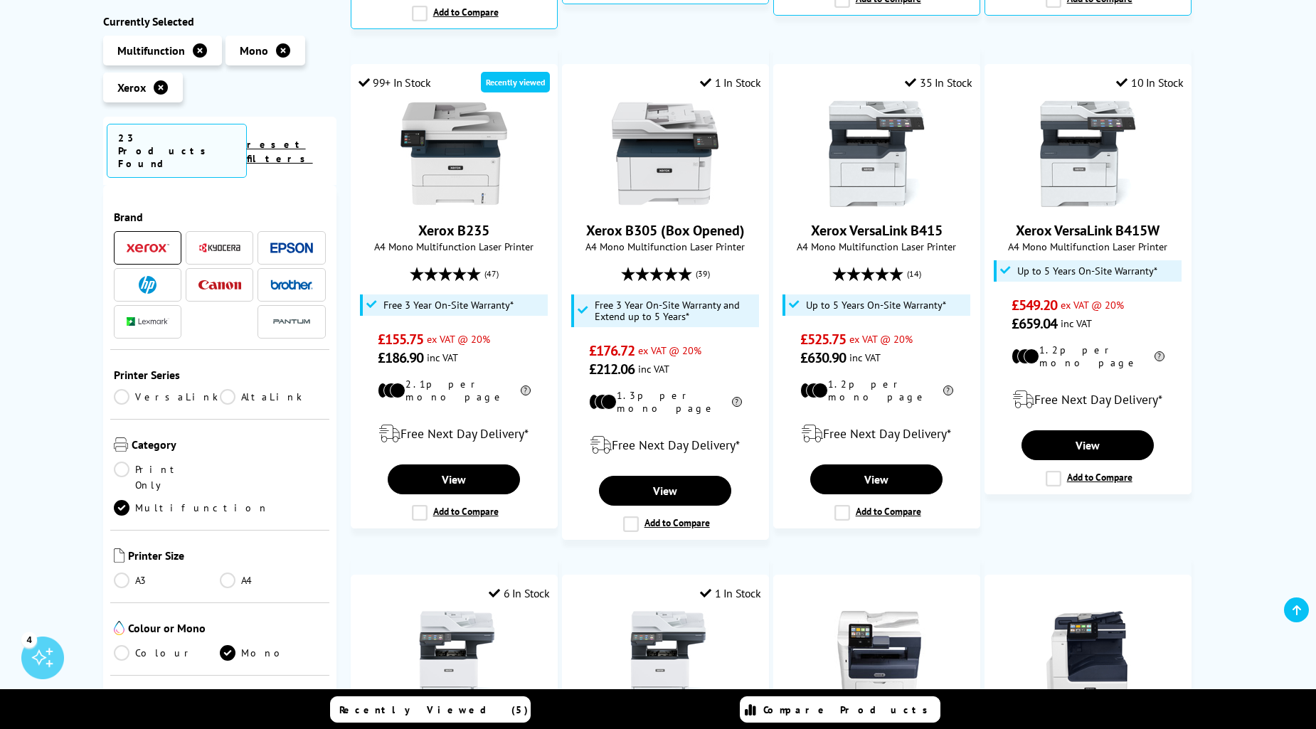
click at [223, 243] on img at bounding box center [219, 248] width 43 height 11
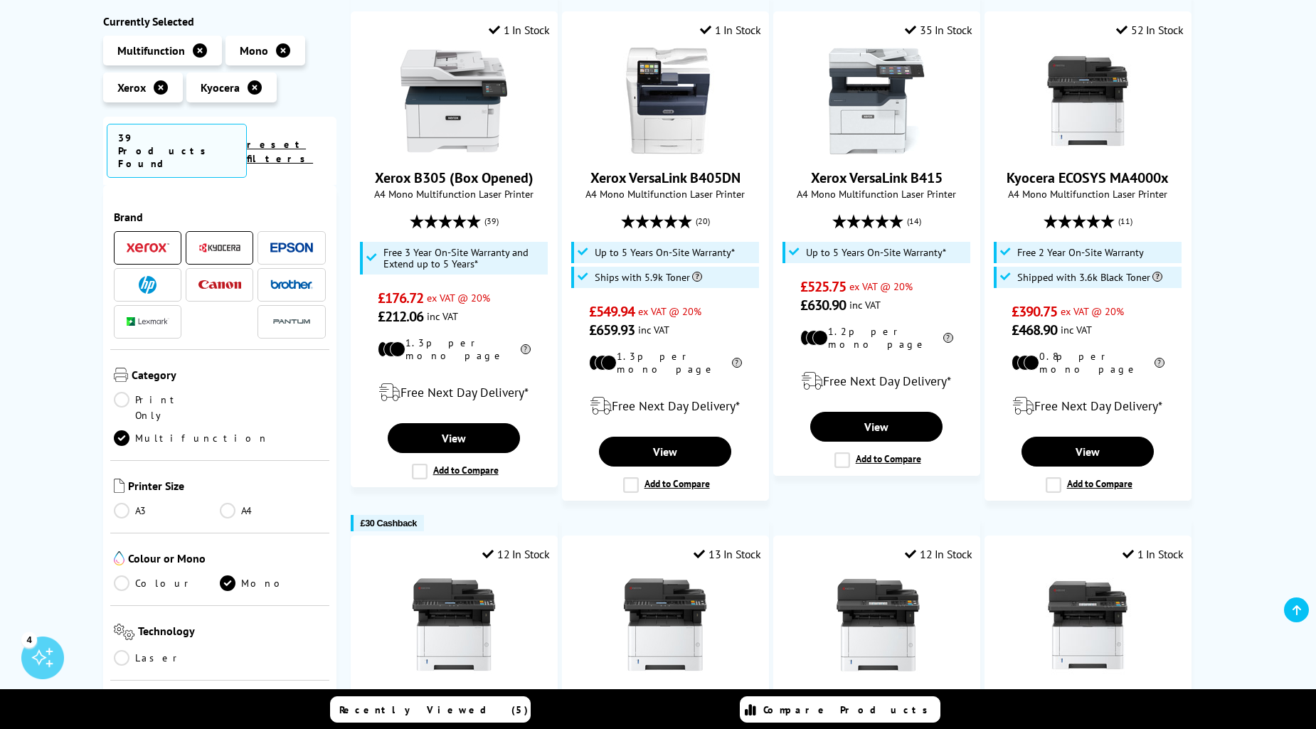
click at [164, 92] on icon at bounding box center [161, 87] width 14 height 14
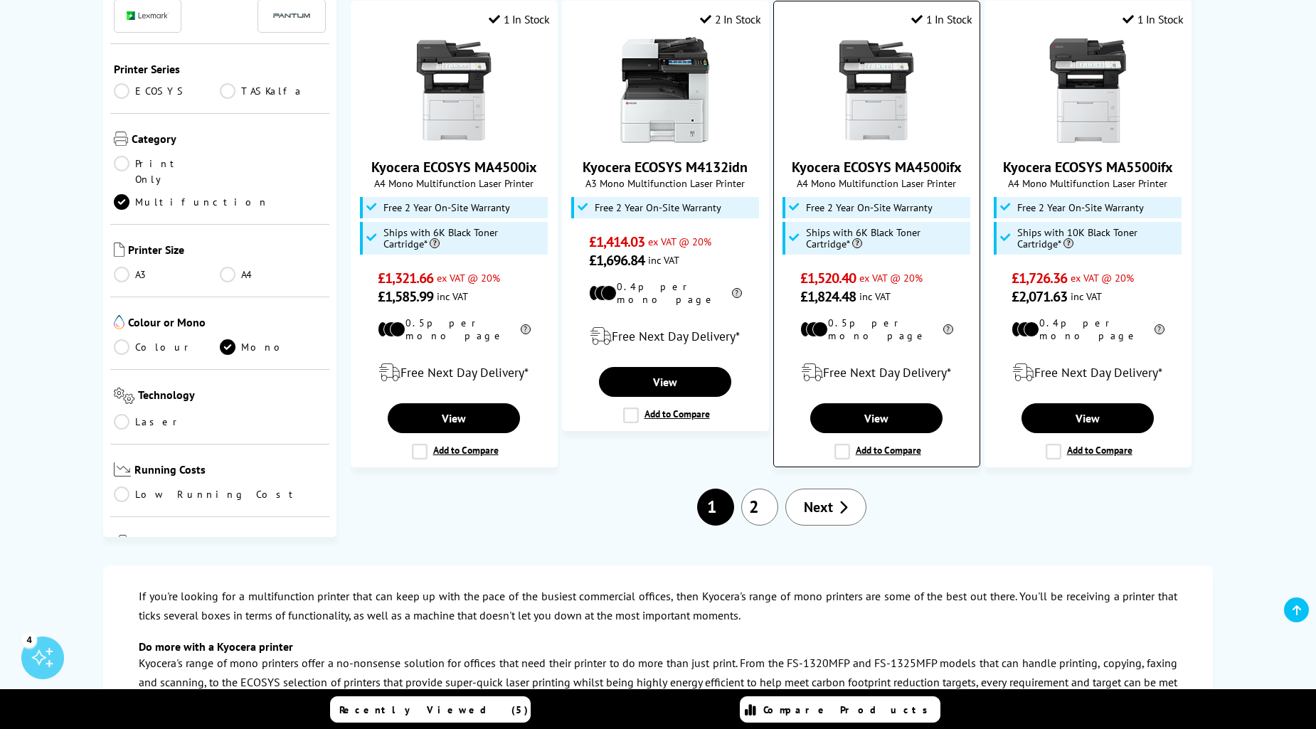
scroll to position [1332, 0]
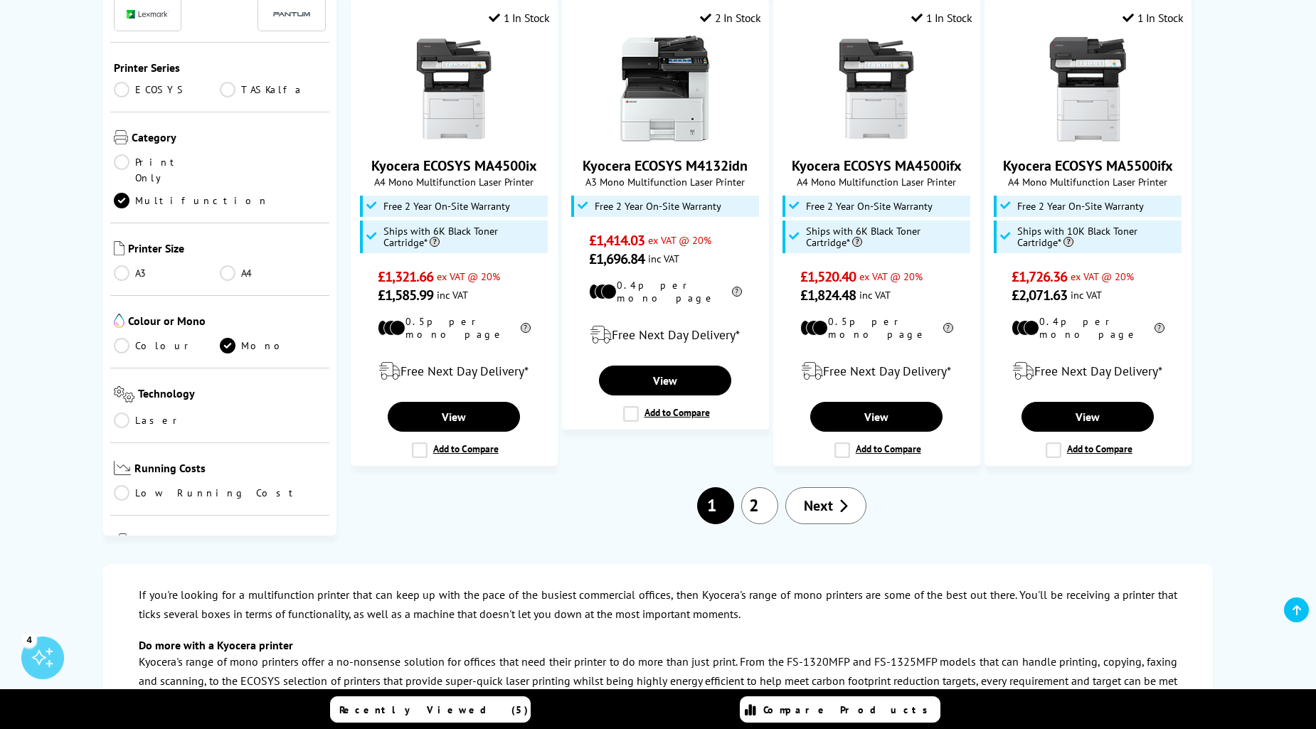
click at [834, 487] on link "Next" at bounding box center [825, 505] width 81 height 37
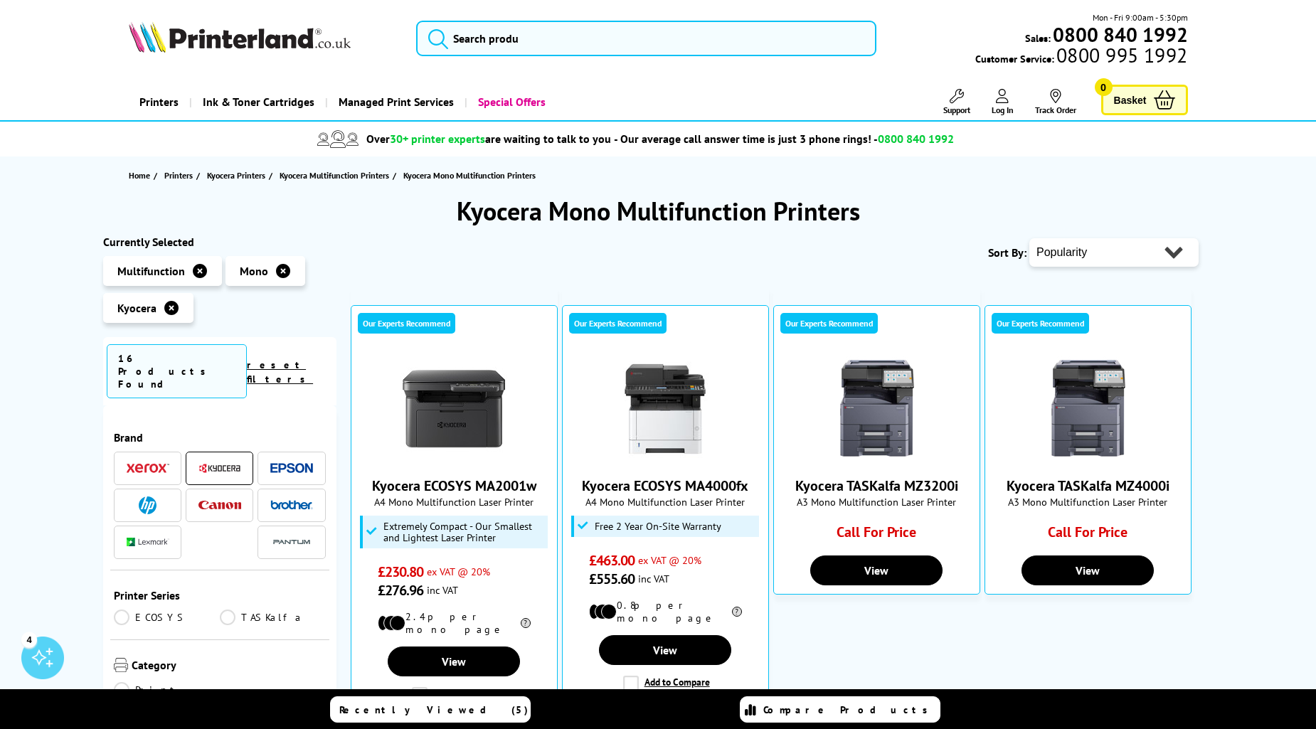
click at [168, 307] on icon at bounding box center [171, 308] width 14 height 14
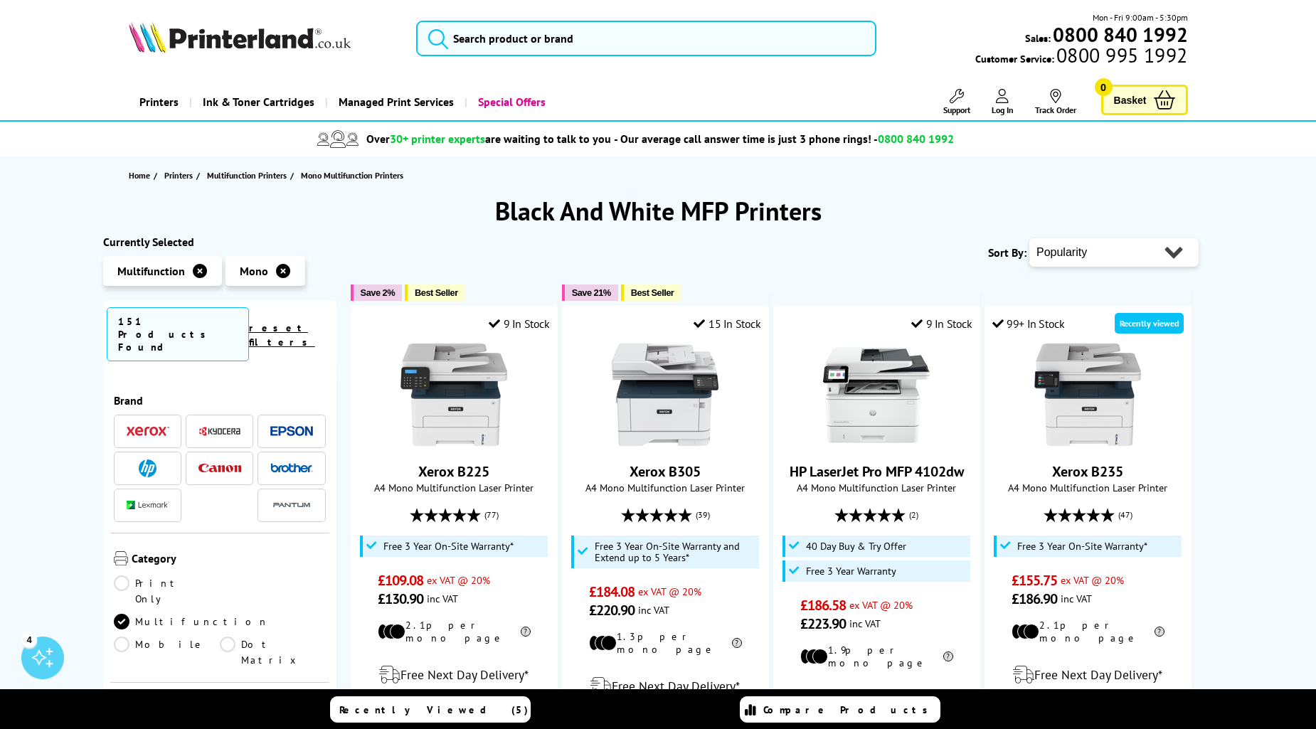
click at [154, 460] on img at bounding box center [148, 469] width 18 height 18
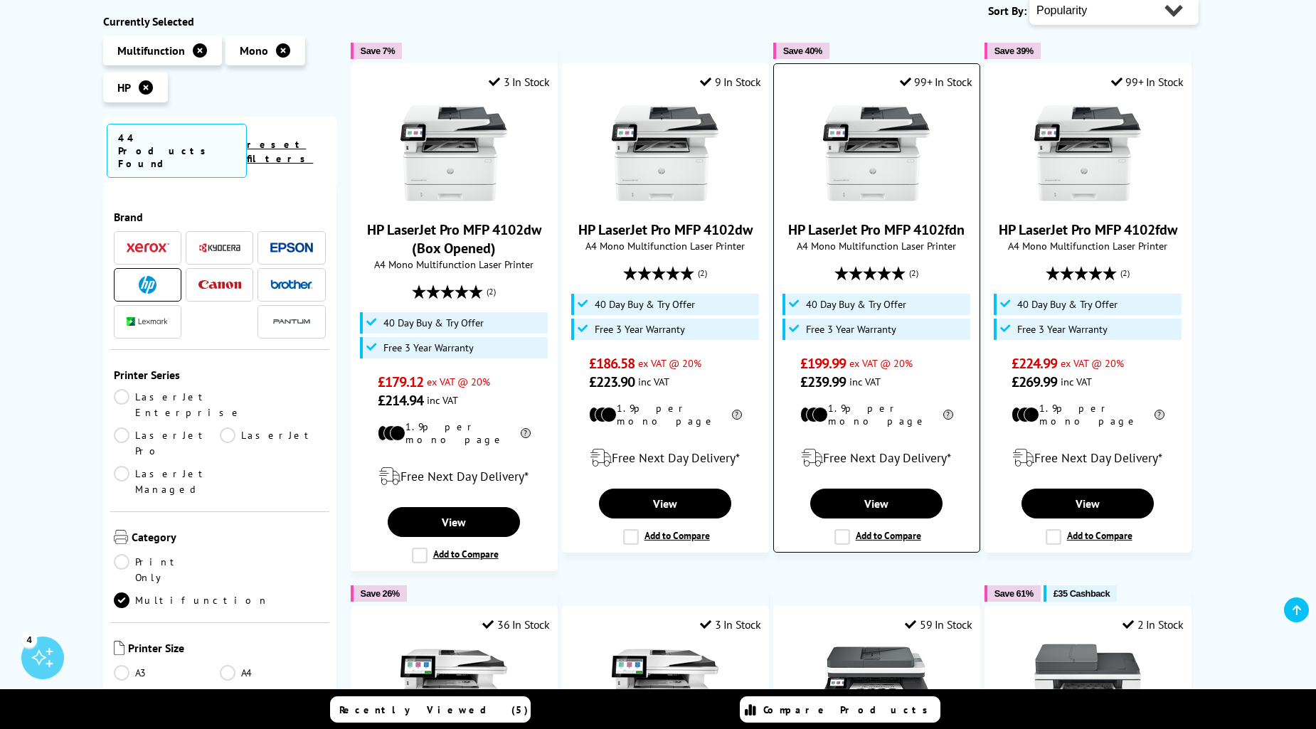
scroll to position [197, 0]
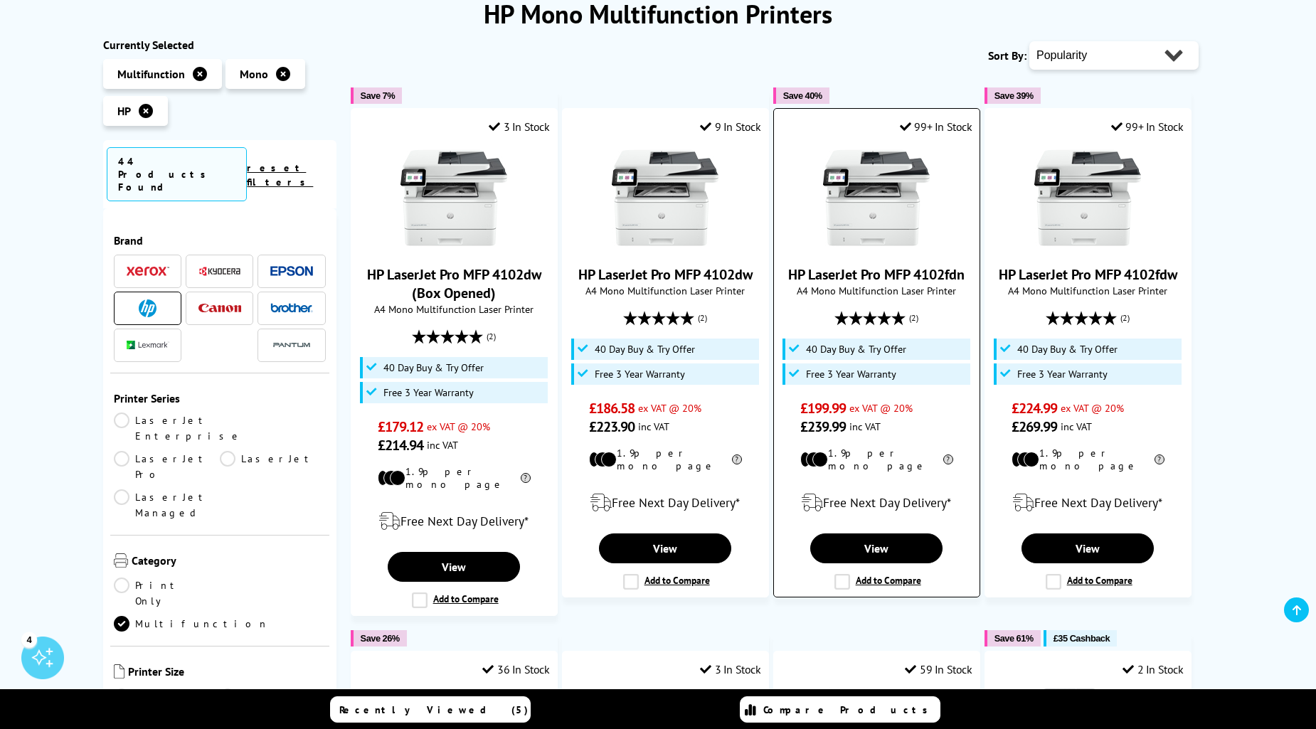
click at [906, 277] on link "HP LaserJet Pro MFP 4102fdn" at bounding box center [876, 274] width 176 height 18
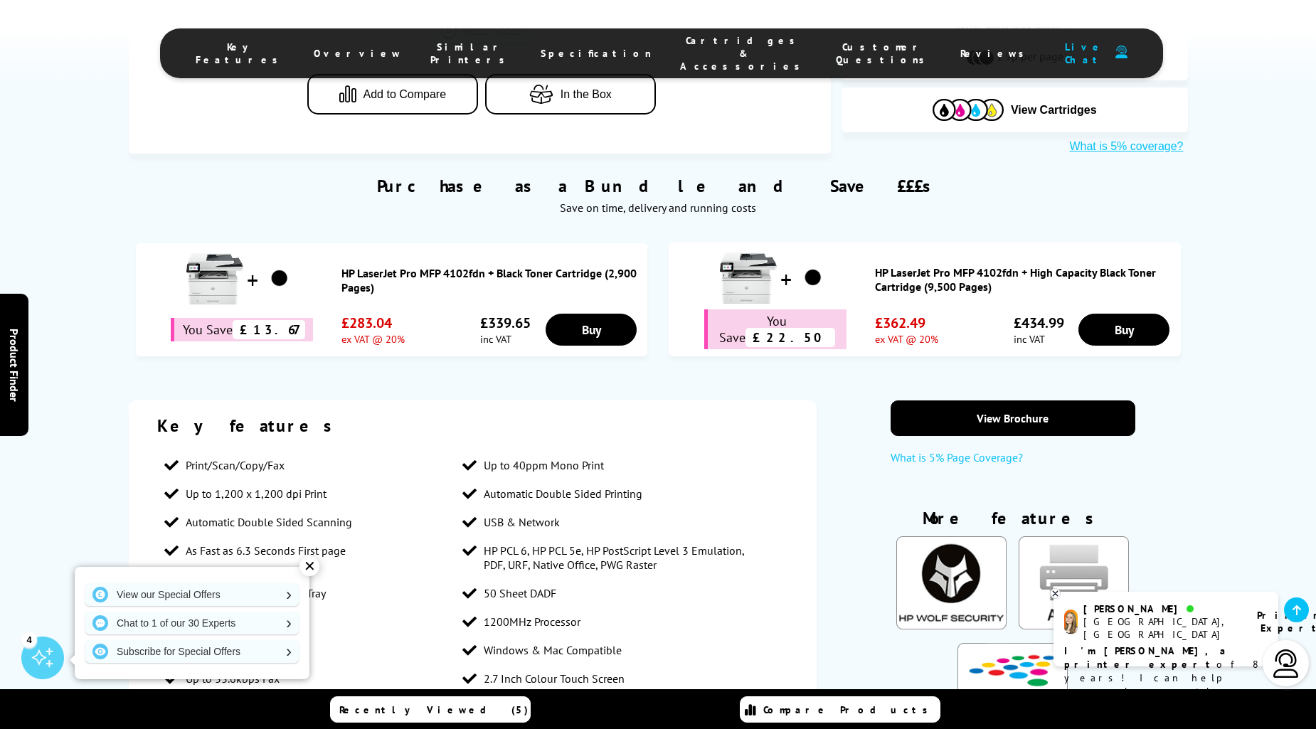
scroll to position [856, 0]
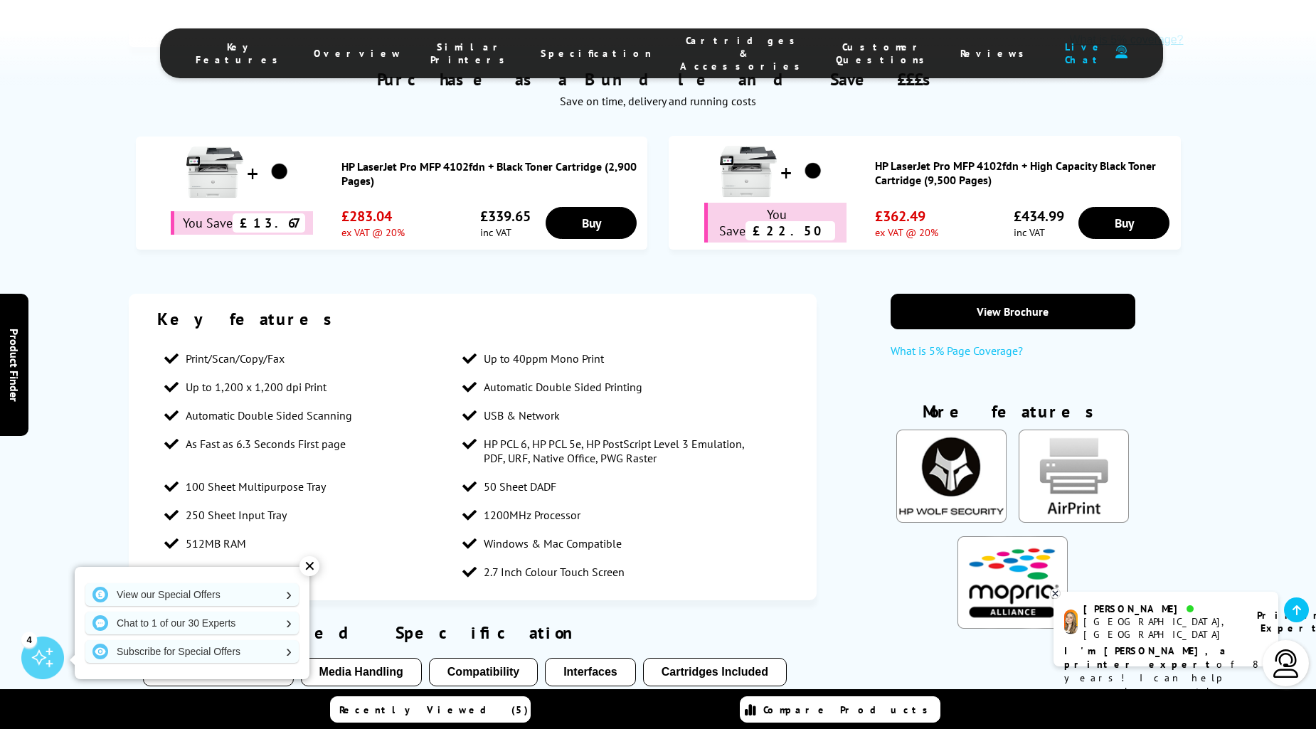
click at [694, 46] on span "Cartridges & Accessories" at bounding box center [743, 53] width 127 height 38
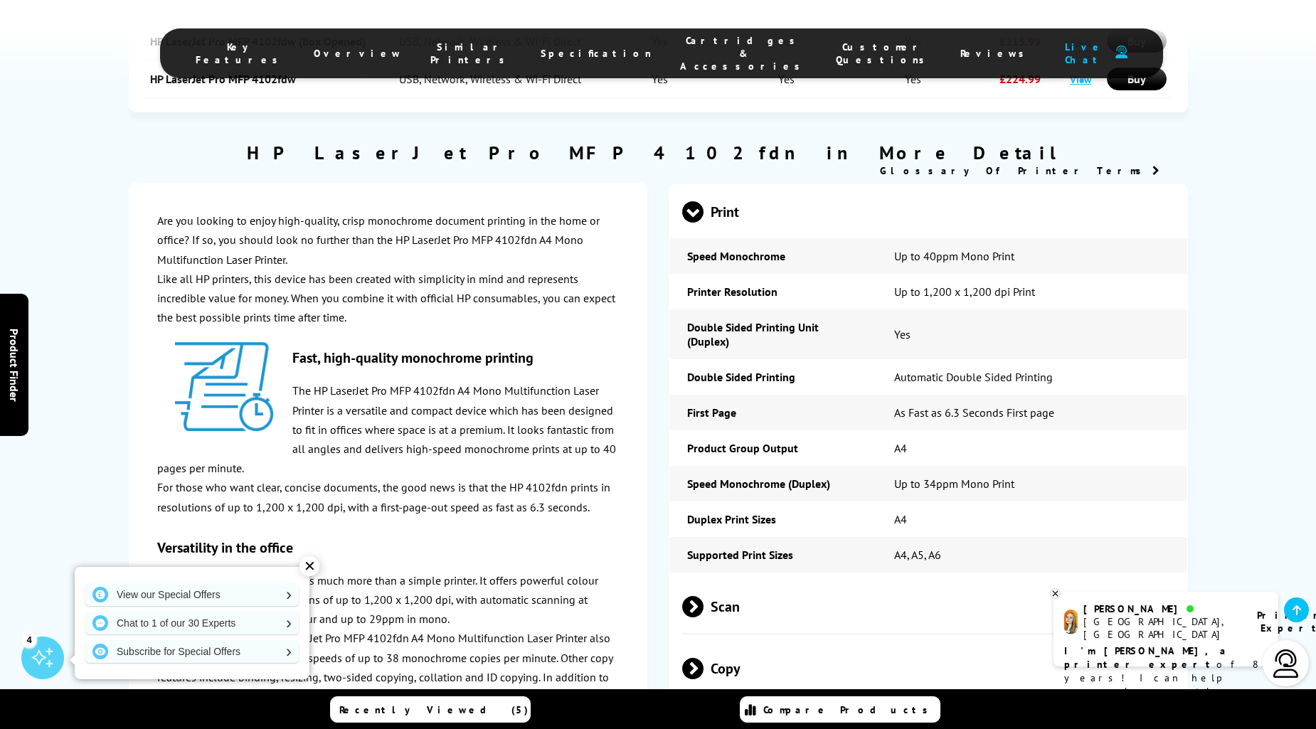
scroll to position [1928, 0]
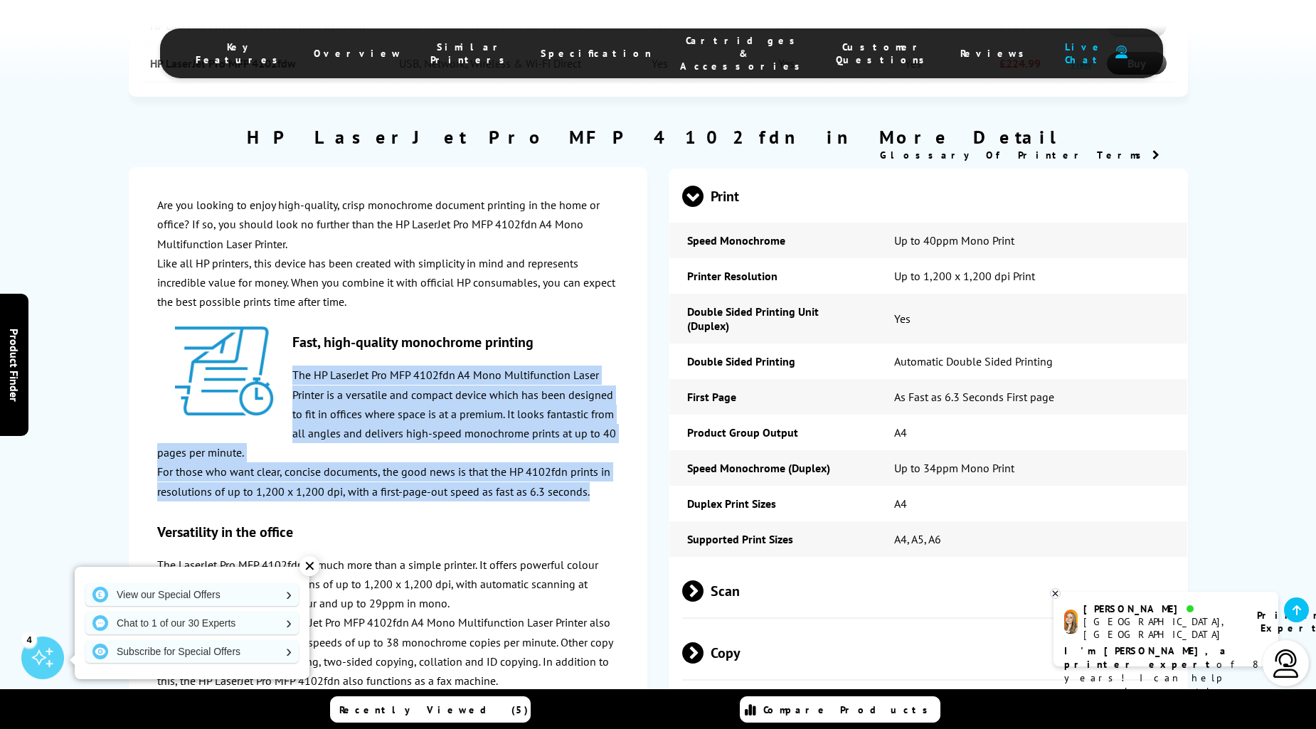
drag, startPoint x: 292, startPoint y: 384, endPoint x: 605, endPoint y: 497, distance: 333.2
click at [605, 497] on div "Are you looking to enjoy high-quality, crisp monochrome document printing in th…" at bounding box center [388, 682] width 462 height 972
copy div "The HP LaserJet Pro MFP 4102fdn A4 Mono Multifunction Laser Printer is a versat…"
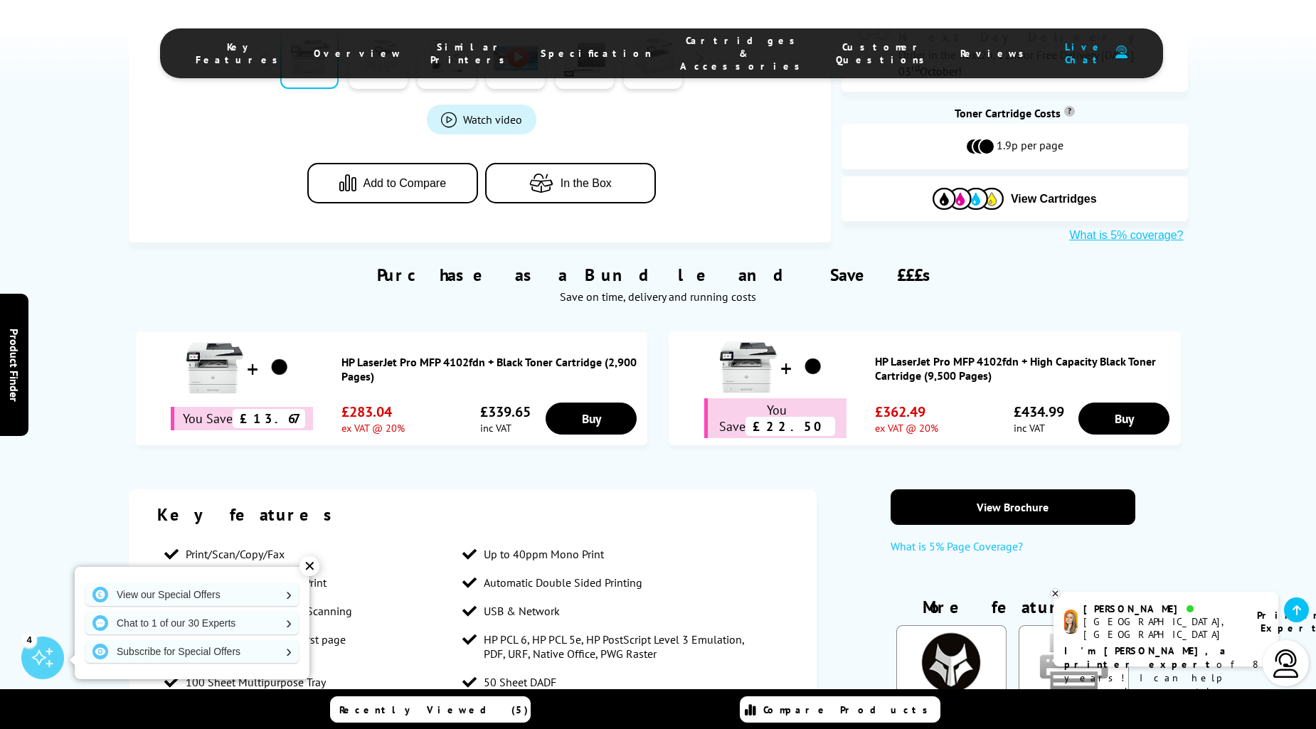
scroll to position [676, 0]
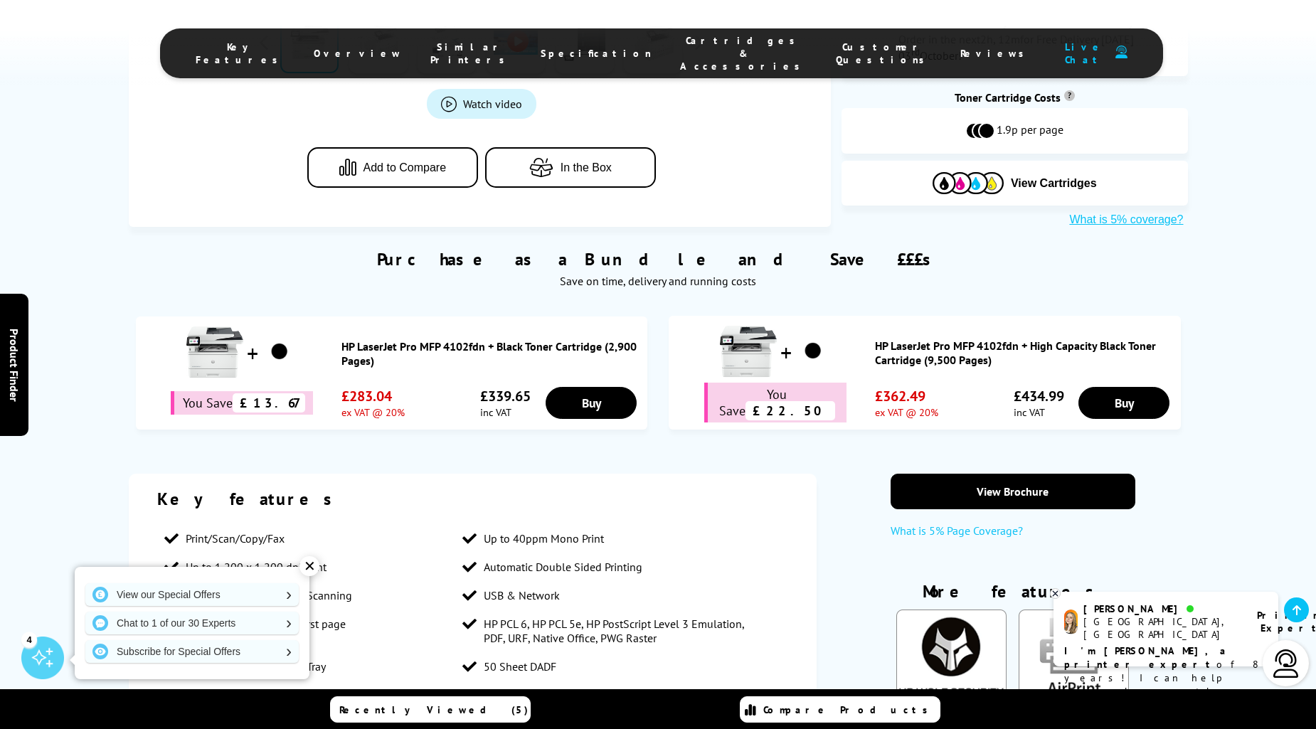
click at [680, 46] on span "Cartridges & Accessories" at bounding box center [743, 53] width 127 height 38
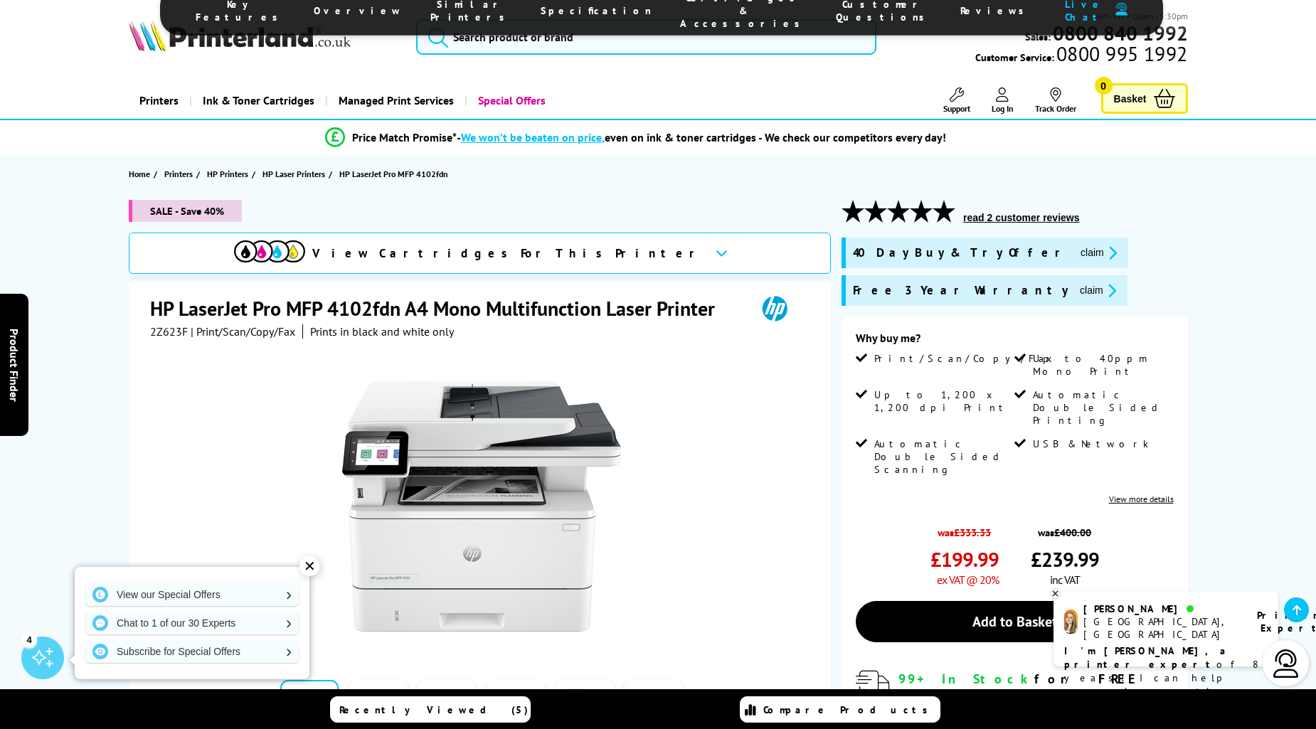
scroll to position [0, 0]
